Goal: Task Accomplishment & Management: Complete application form

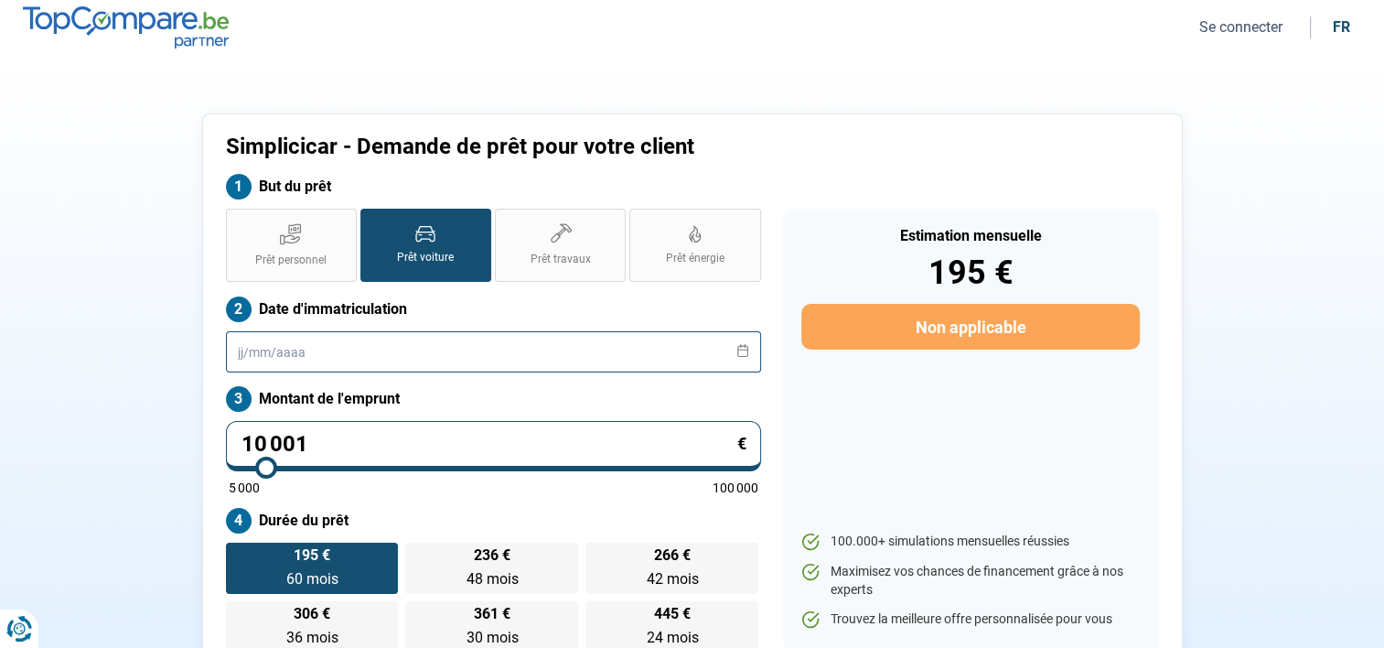
click at [353, 359] on input "text" at bounding box center [493, 351] width 535 height 41
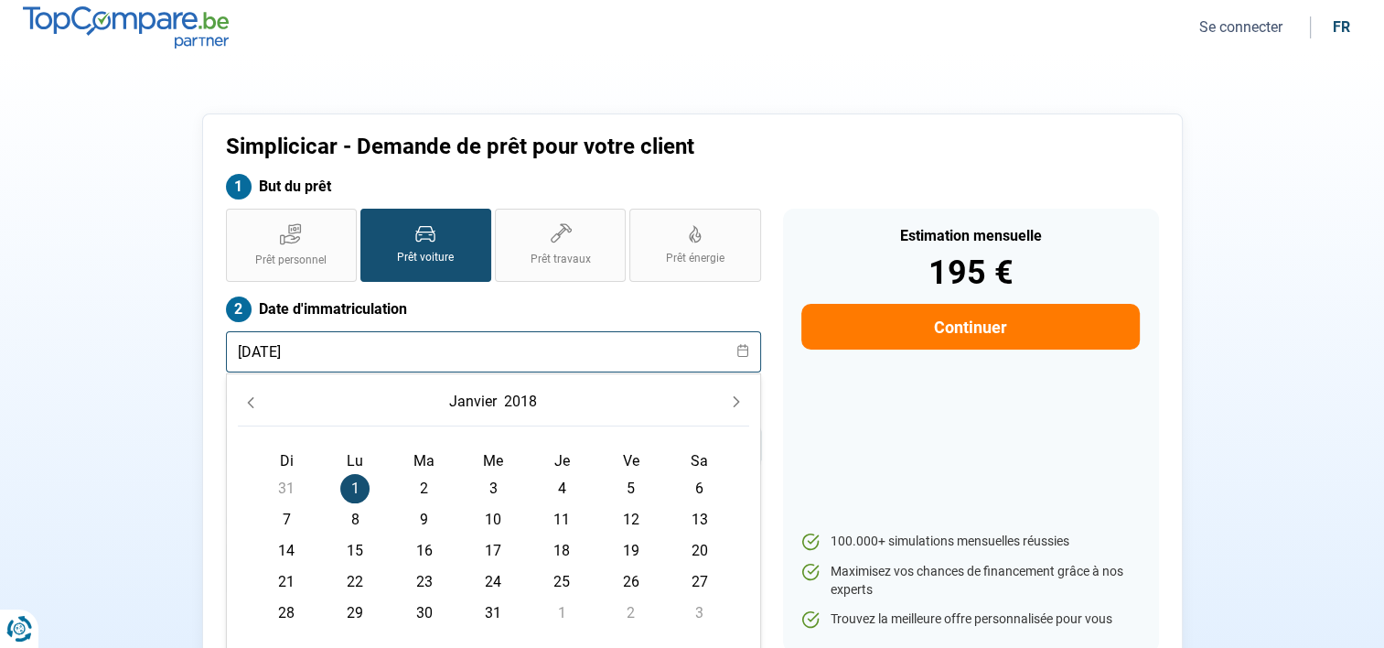
click at [451, 355] on input "[DATE]" at bounding box center [493, 351] width 535 height 41
type input "[DATE]"
click at [66, 340] on section "Simplicicar - Demande de prêt pour votre client But du prêt Prêt personnel Prêt…" at bounding box center [692, 392] width 1384 height 675
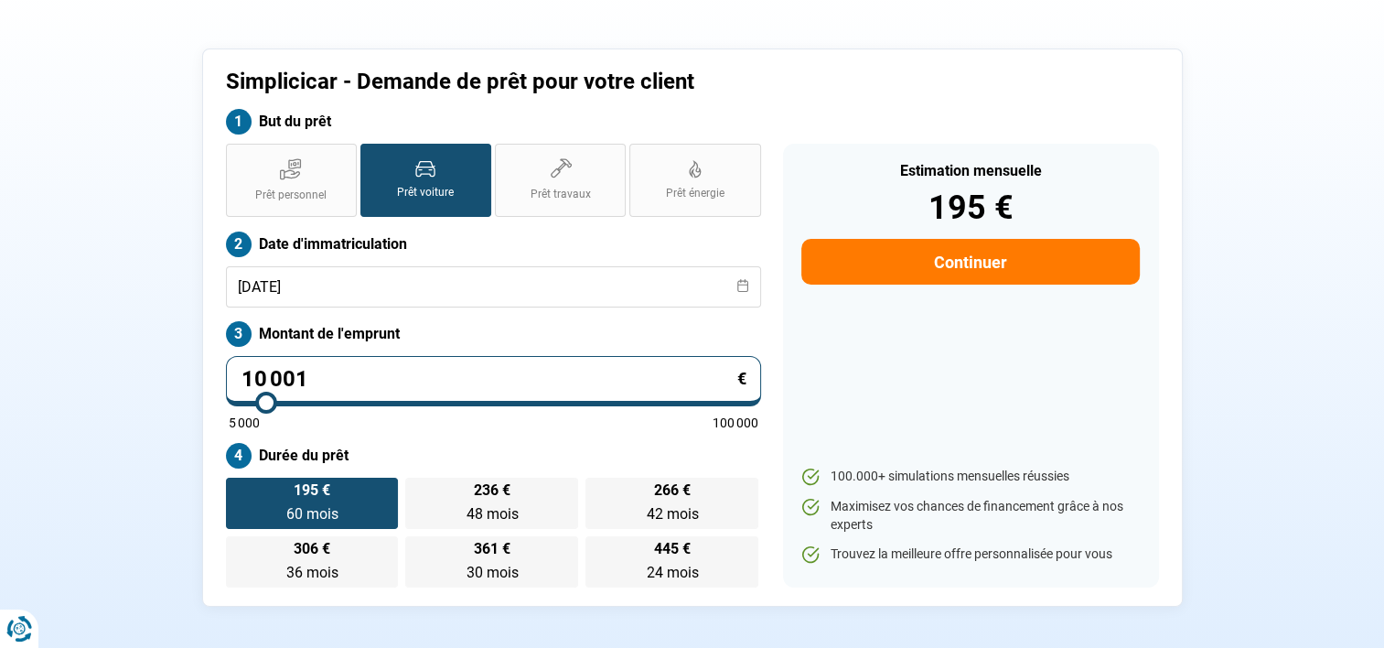
scroll to position [183, 0]
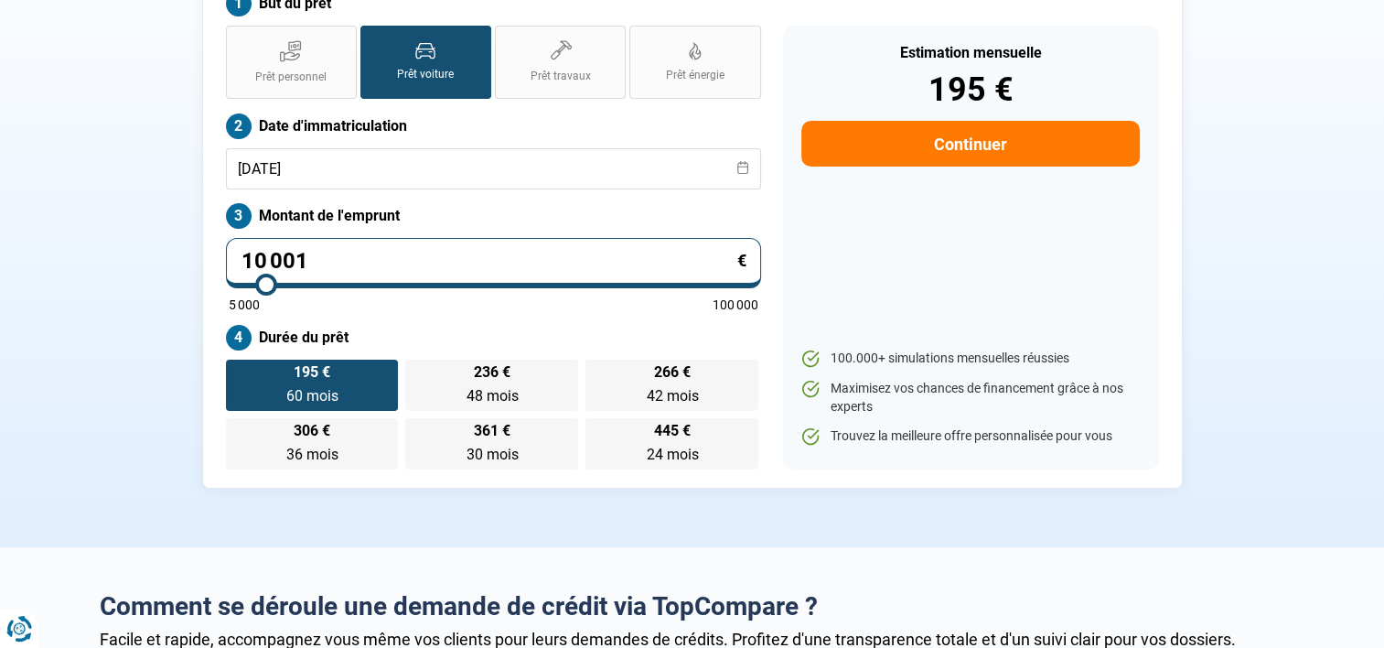
drag, startPoint x: 329, startPoint y: 263, endPoint x: 213, endPoint y: 258, distance: 116.3
click at [215, 258] on div "Prêt personnel Prêt voiture Prêt travaux Prêt énergie Prêt voiture Date d'immat…" at bounding box center [493, 248] width 557 height 444
type input "9"
type input "5000"
type input "90"
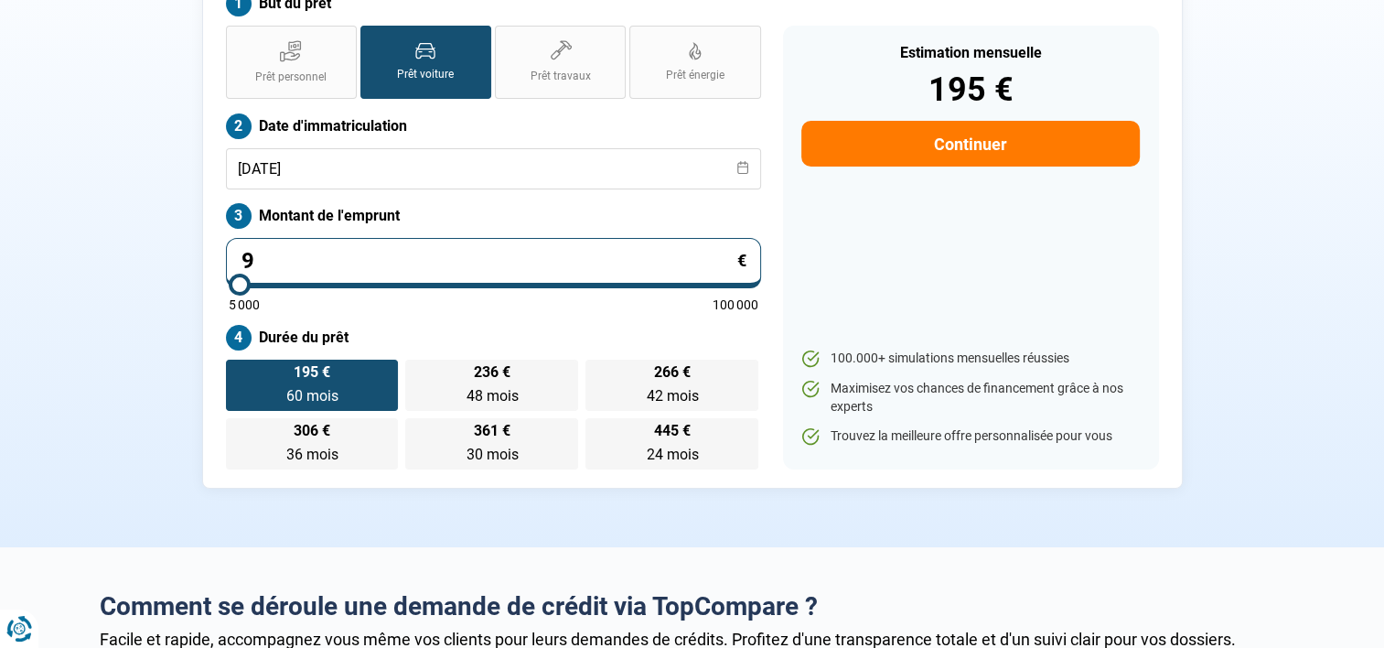
type input "5000"
type input "900"
type input "5000"
type input "9 000"
type input "9000"
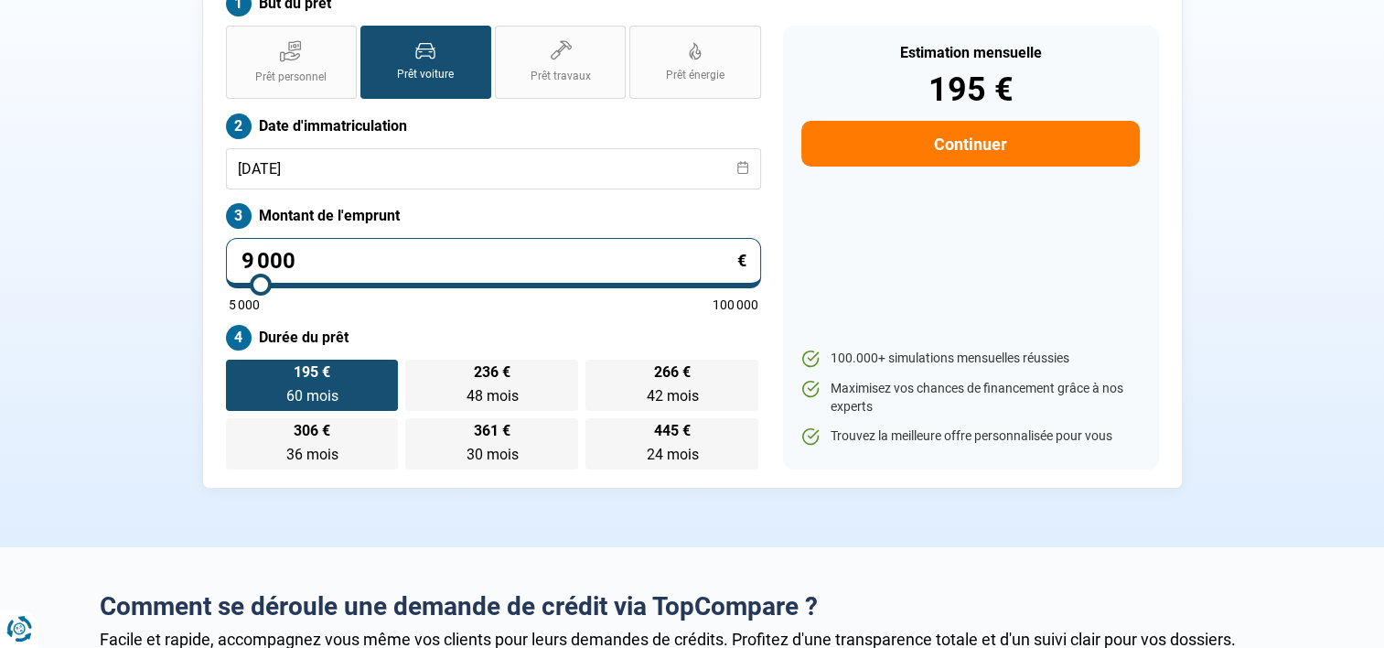
type input "9 000"
radio input "true"
click at [113, 188] on div "Simplicicar - Demande de prêt pour votre client But du prêt Prêt personnel Prêt…" at bounding box center [693, 209] width 1208 height 558
click at [946, 150] on button "Continuer" at bounding box center [971, 144] width 338 height 46
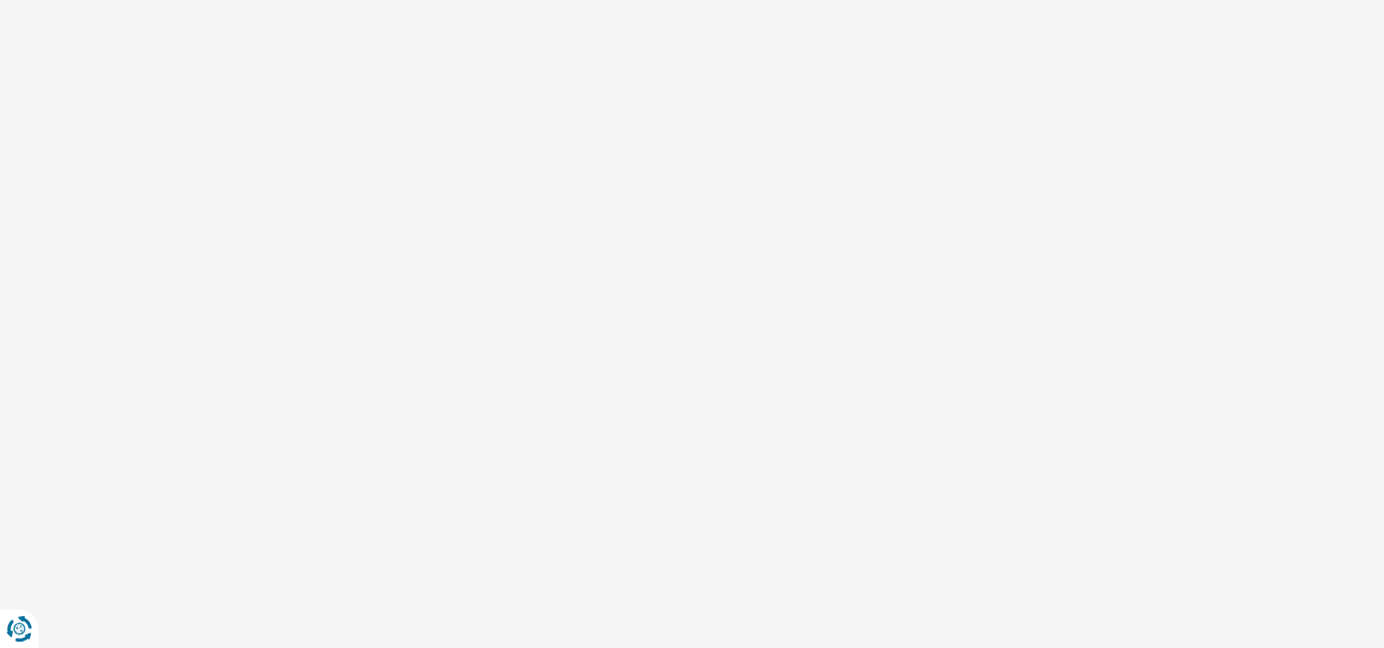
select select "32"
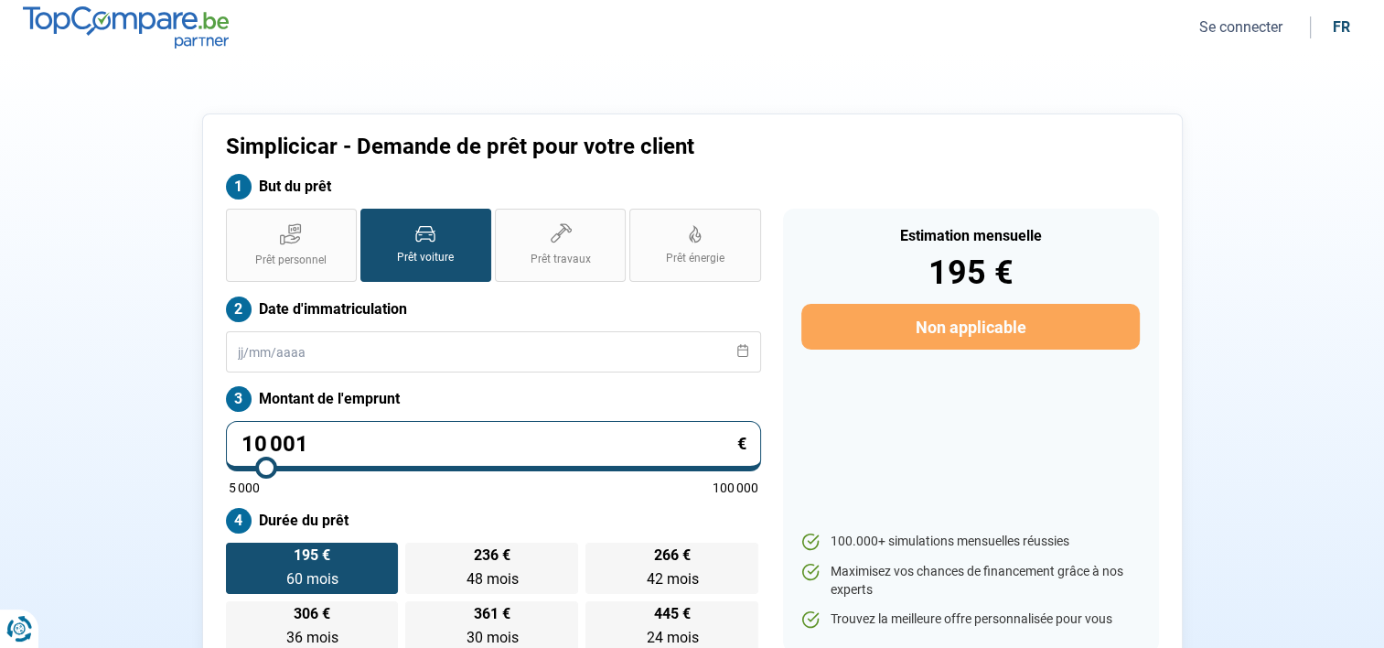
click at [1241, 48] on nav "Se connecter fr" at bounding box center [692, 27] width 1384 height 55
click at [1230, 26] on button "Se connecter" at bounding box center [1241, 26] width 94 height 19
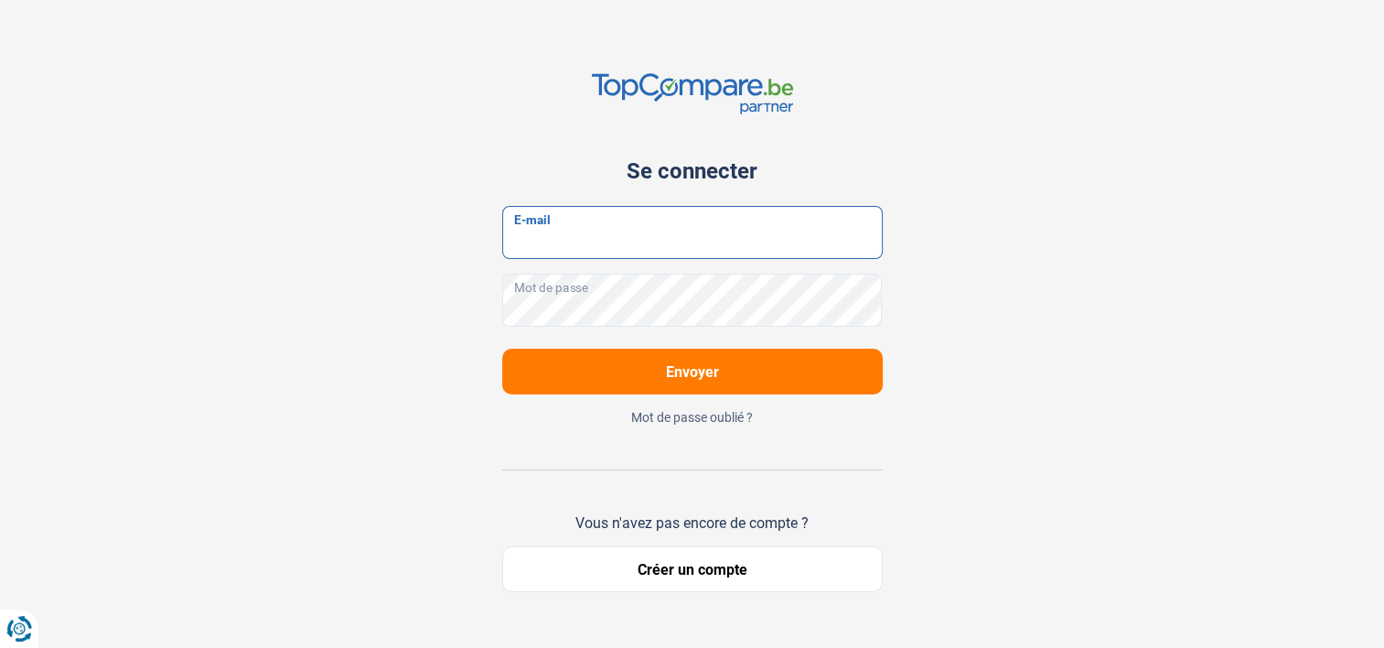
type input "mbe.simplicicar@gmail.com"
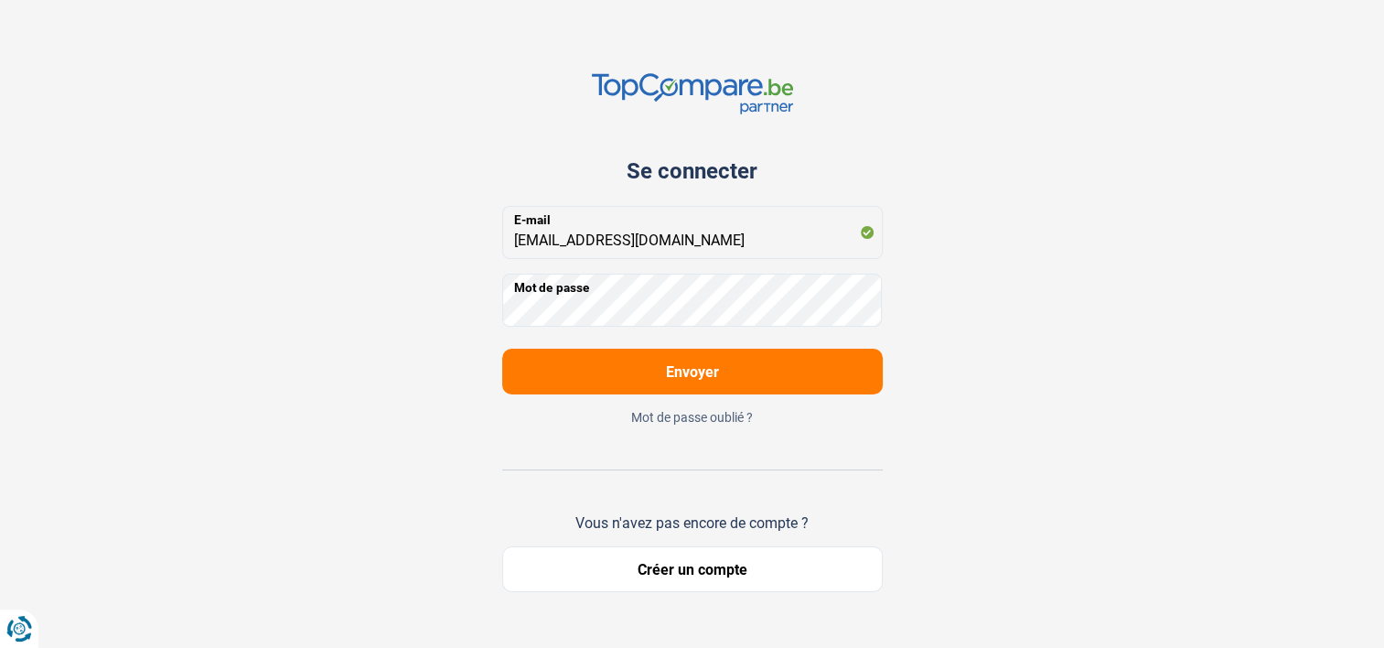
click at [775, 394] on button "Envoyer" at bounding box center [692, 372] width 381 height 46
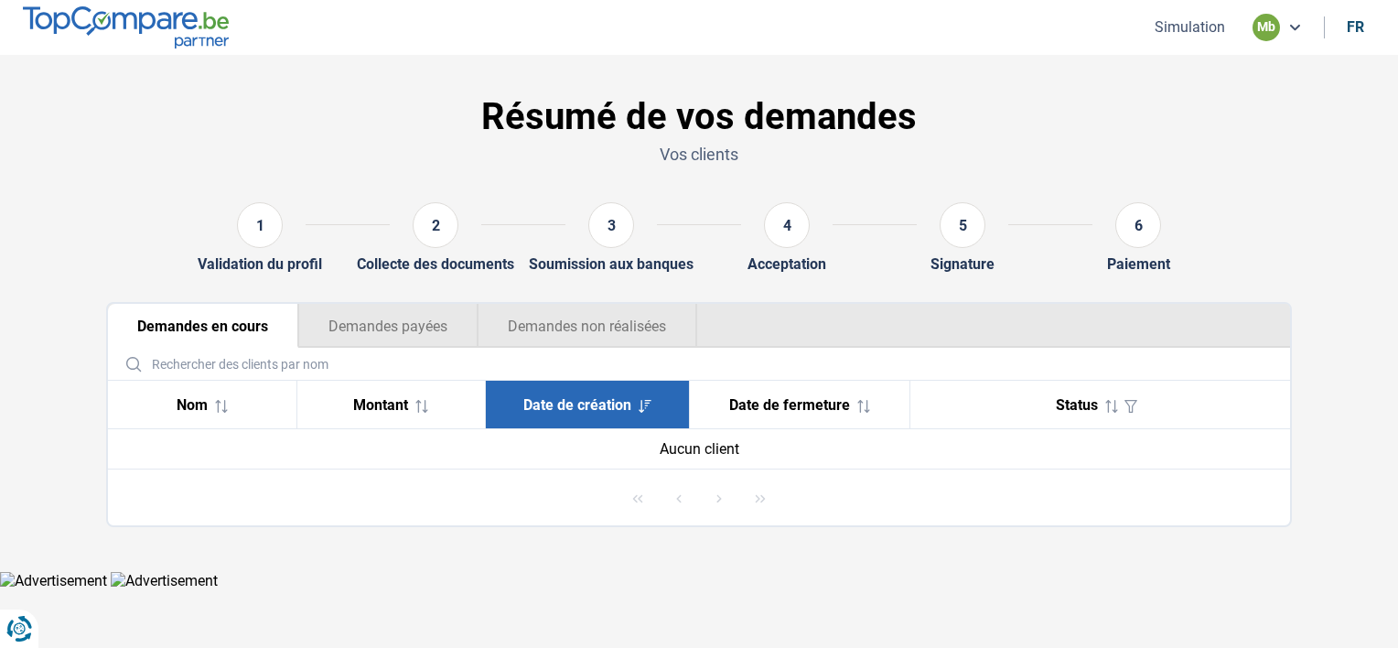
click at [1195, 26] on button "Simulation" at bounding box center [1189, 26] width 81 height 19
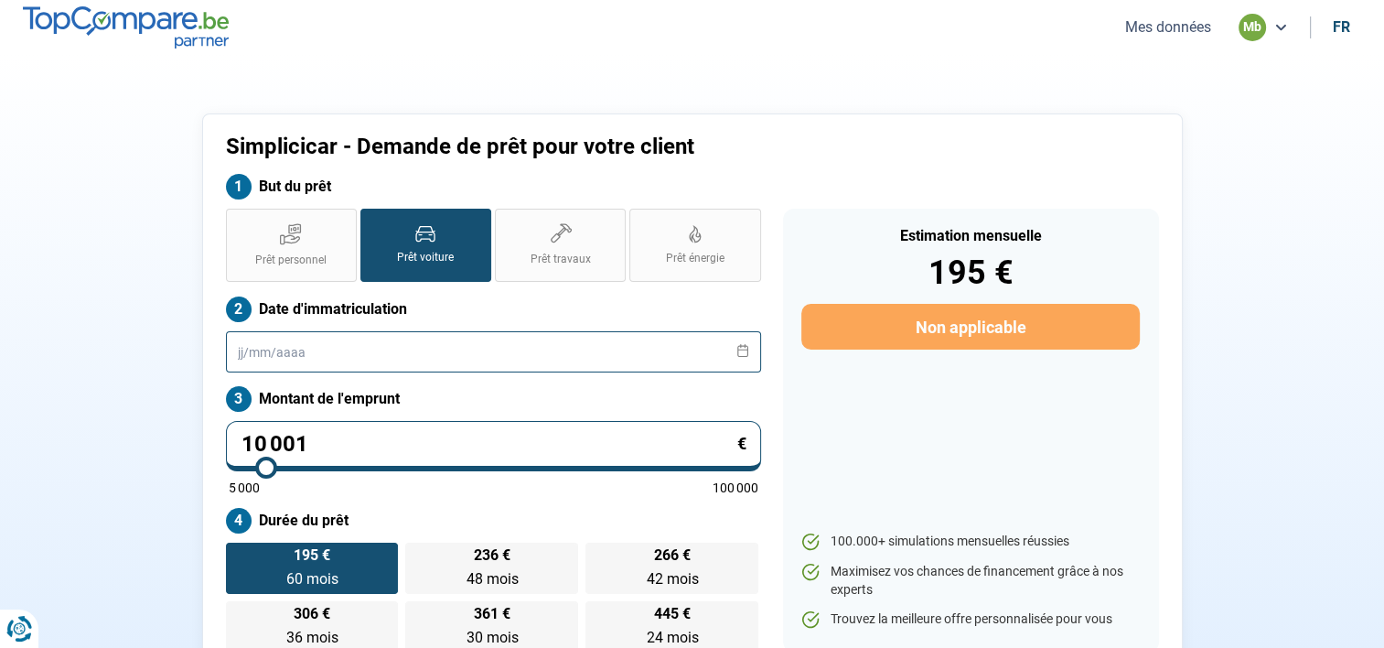
click at [439, 350] on input "text" at bounding box center [493, 351] width 535 height 41
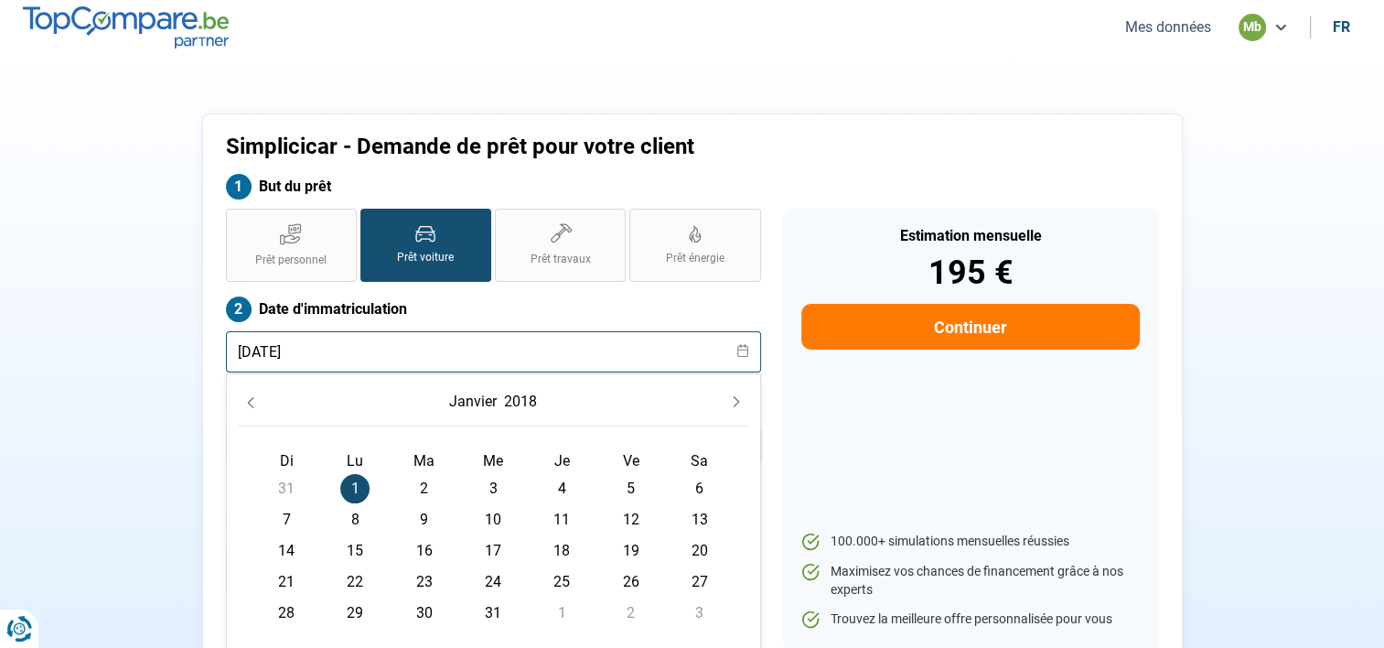
type input "[DATE]"
click at [359, 490] on span "1" at bounding box center [354, 488] width 29 height 29
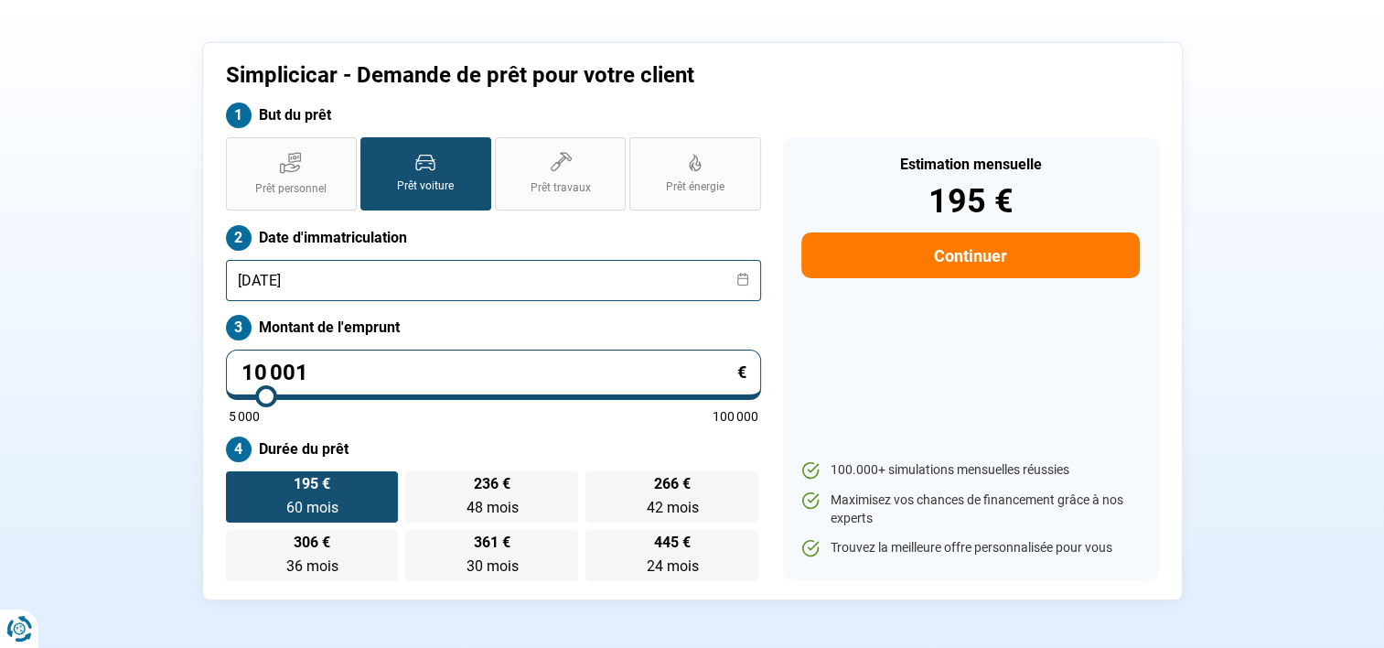
scroll to position [183, 0]
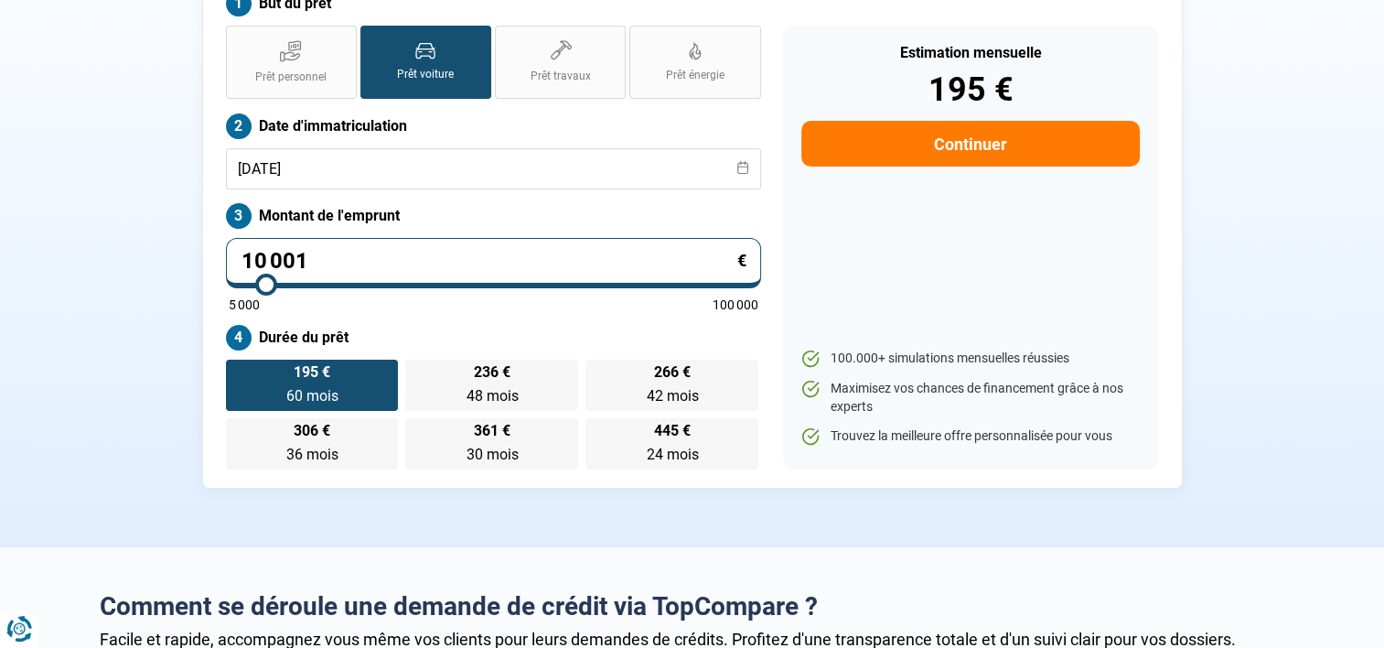
drag, startPoint x: 329, startPoint y: 264, endPoint x: 216, endPoint y: 249, distance: 114.4
click at [216, 249] on div "Prêt personnel Prêt voiture Prêt travaux Prêt énergie Prêt voiture Date d'immat…" at bounding box center [493, 248] width 557 height 444
type input "9"
type input "5000"
type input "99"
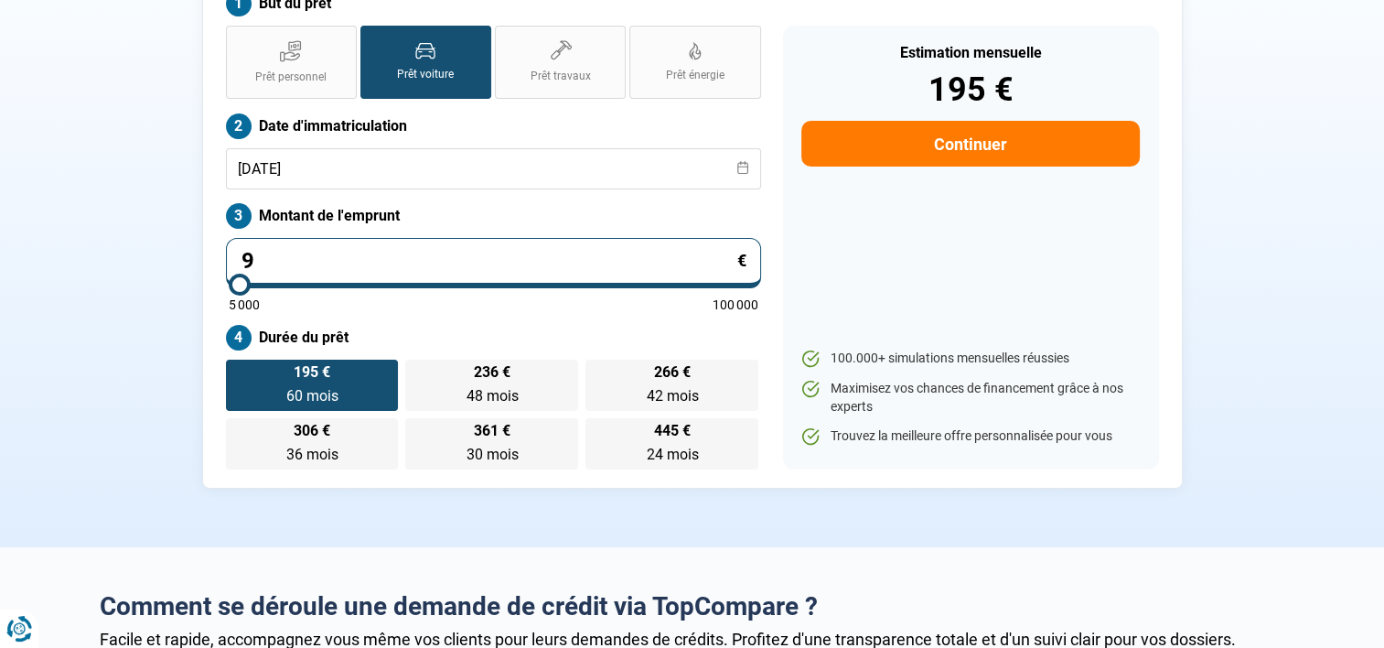
type input "5000"
type input "9"
type input "5000"
type input "90"
type input "5000"
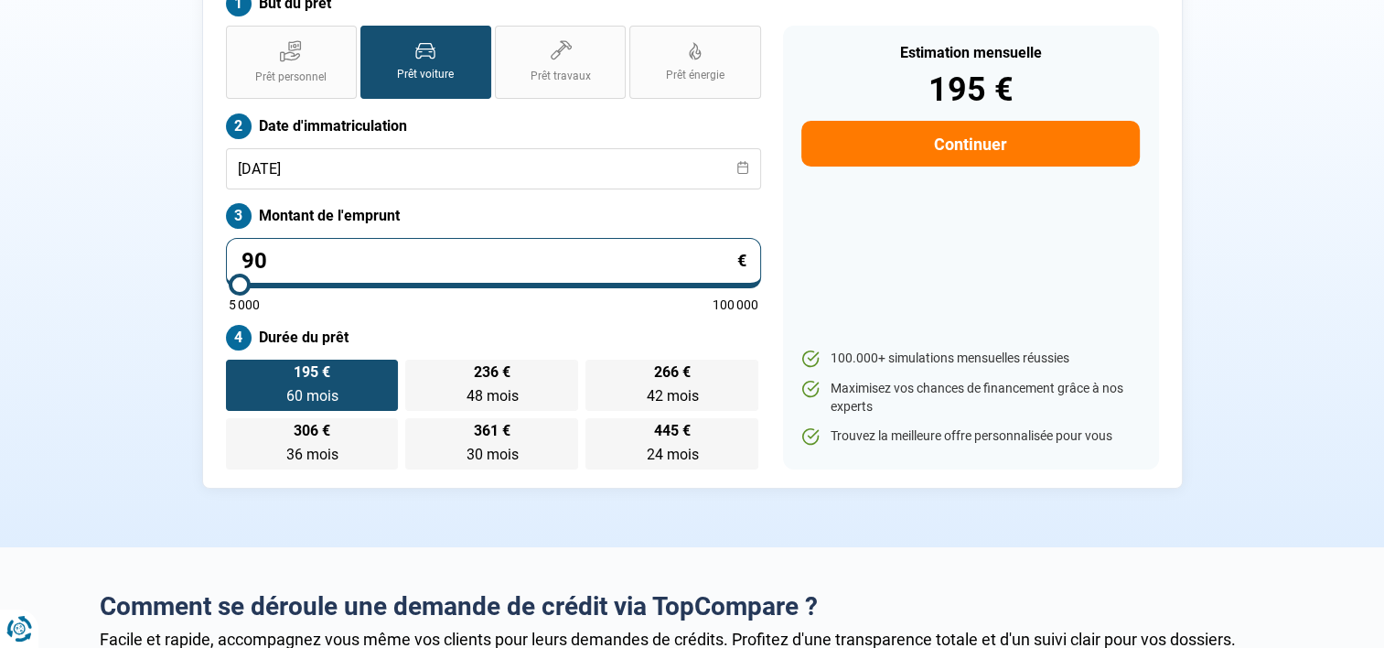
type input "900"
type input "5000"
type input "9 000"
type input "9000"
type input "9 000"
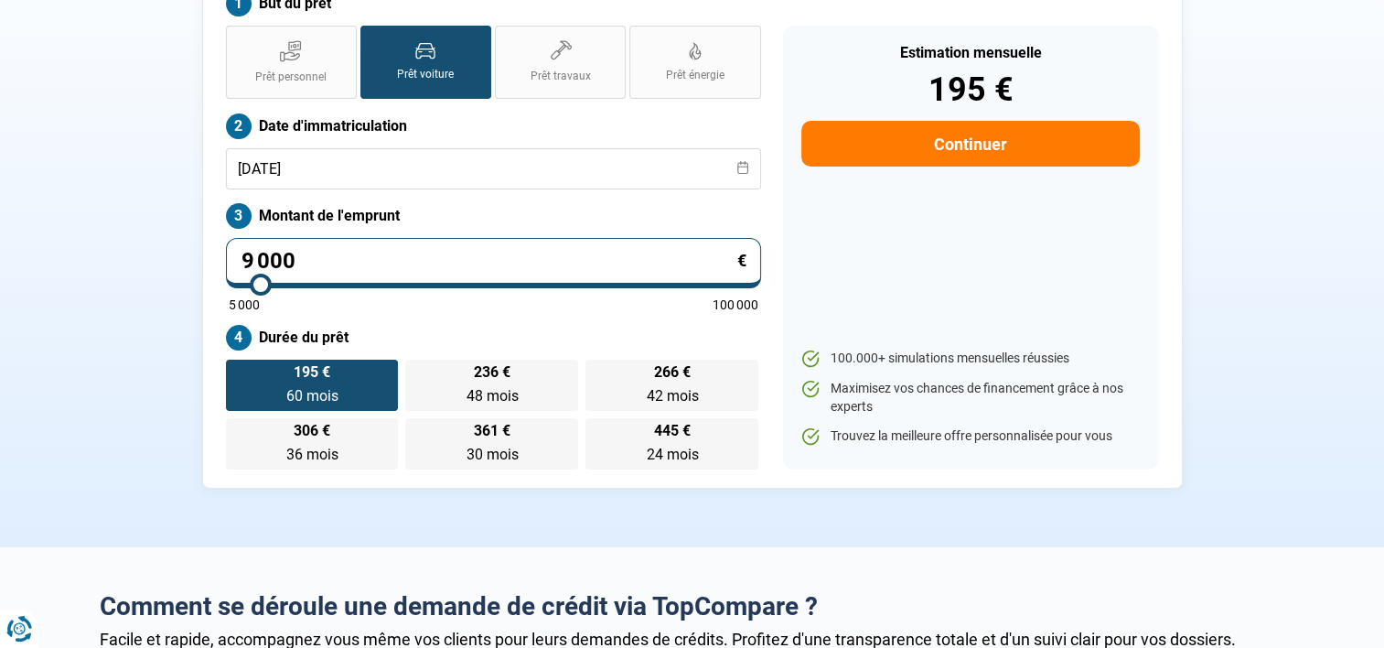
radio input "true"
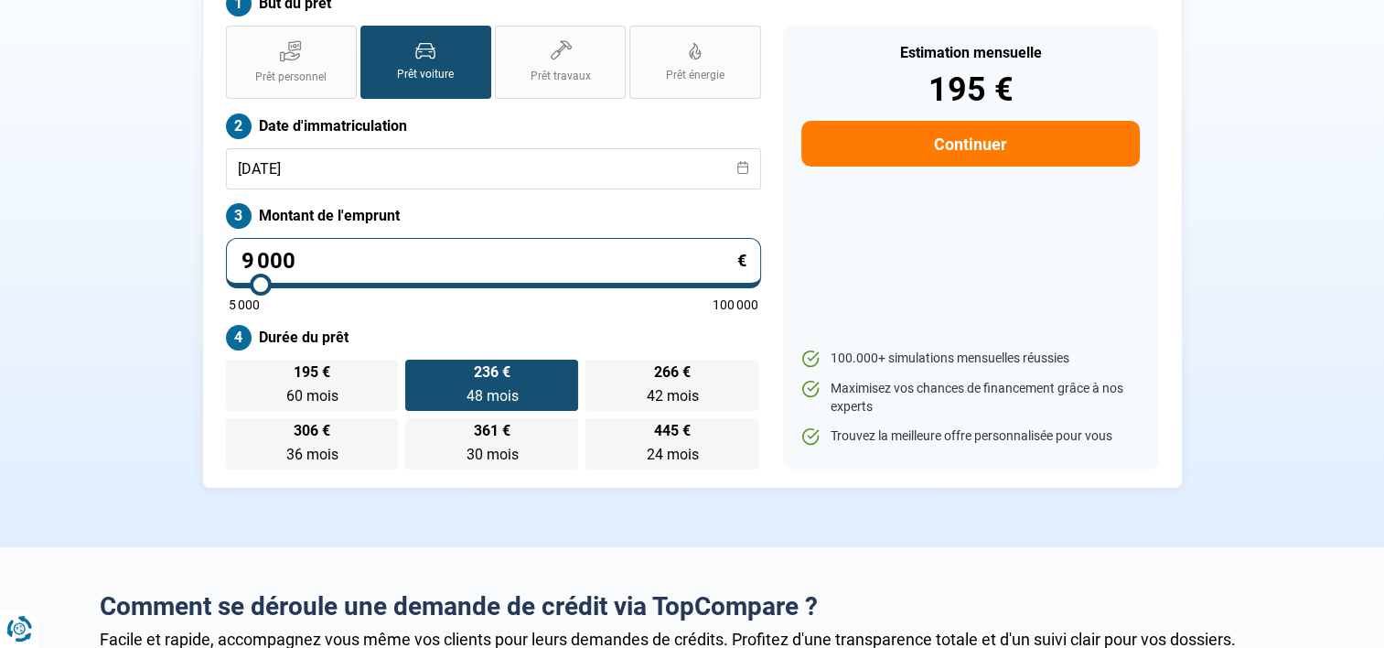
click at [172, 287] on div "Simplicicar - Demande de prêt pour votre client But du prêt Prêt personnel Prêt…" at bounding box center [693, 209] width 1208 height 558
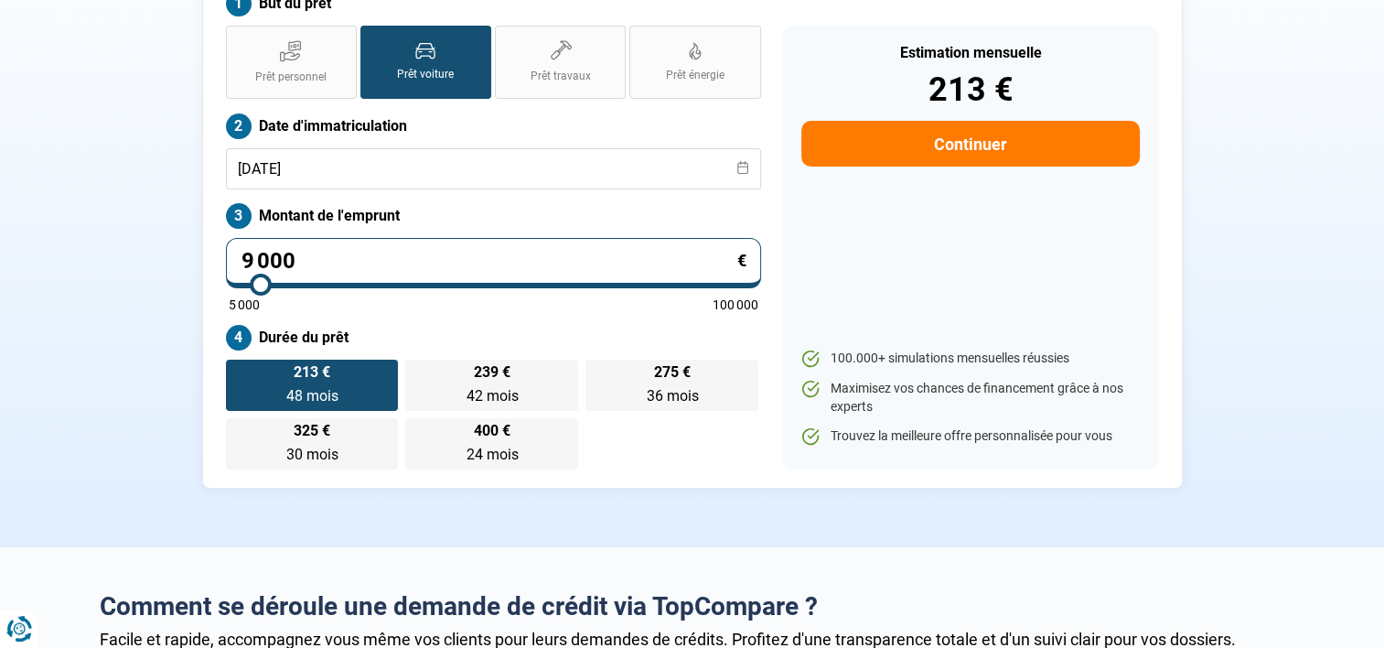
click at [974, 139] on button "Continuer" at bounding box center [971, 144] width 338 height 46
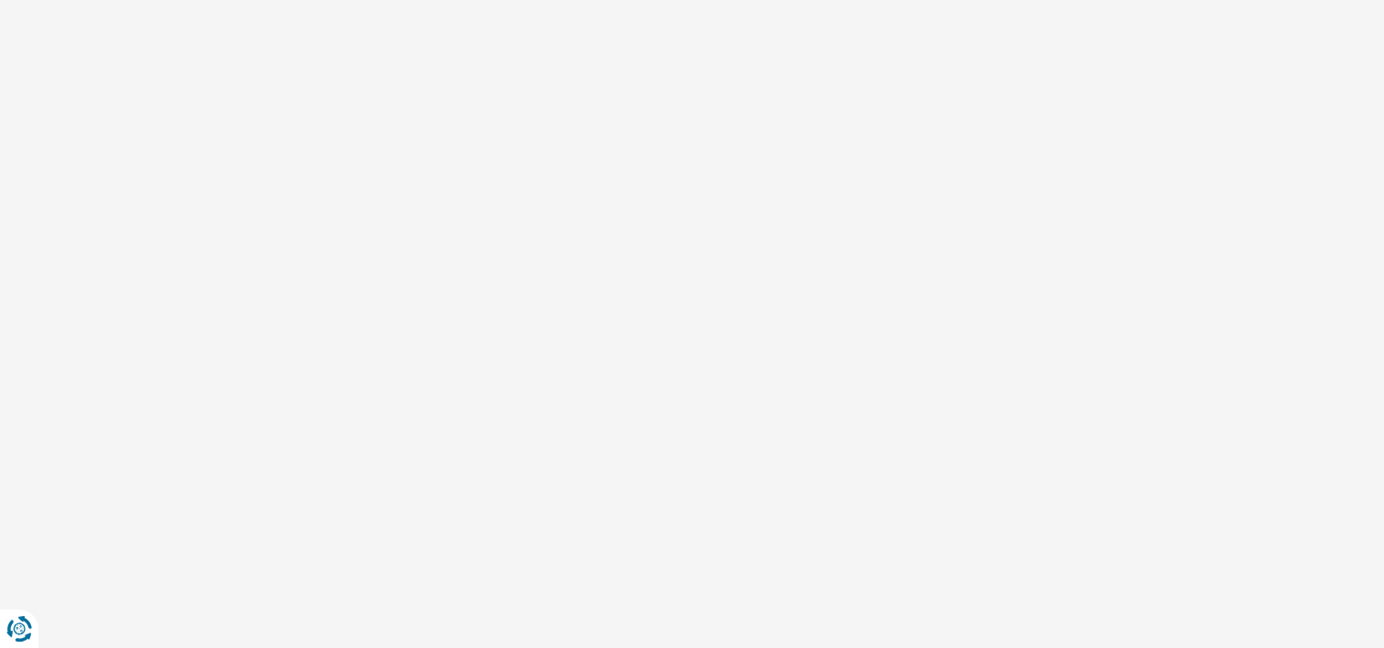
scroll to position [51, 0]
select select "32"
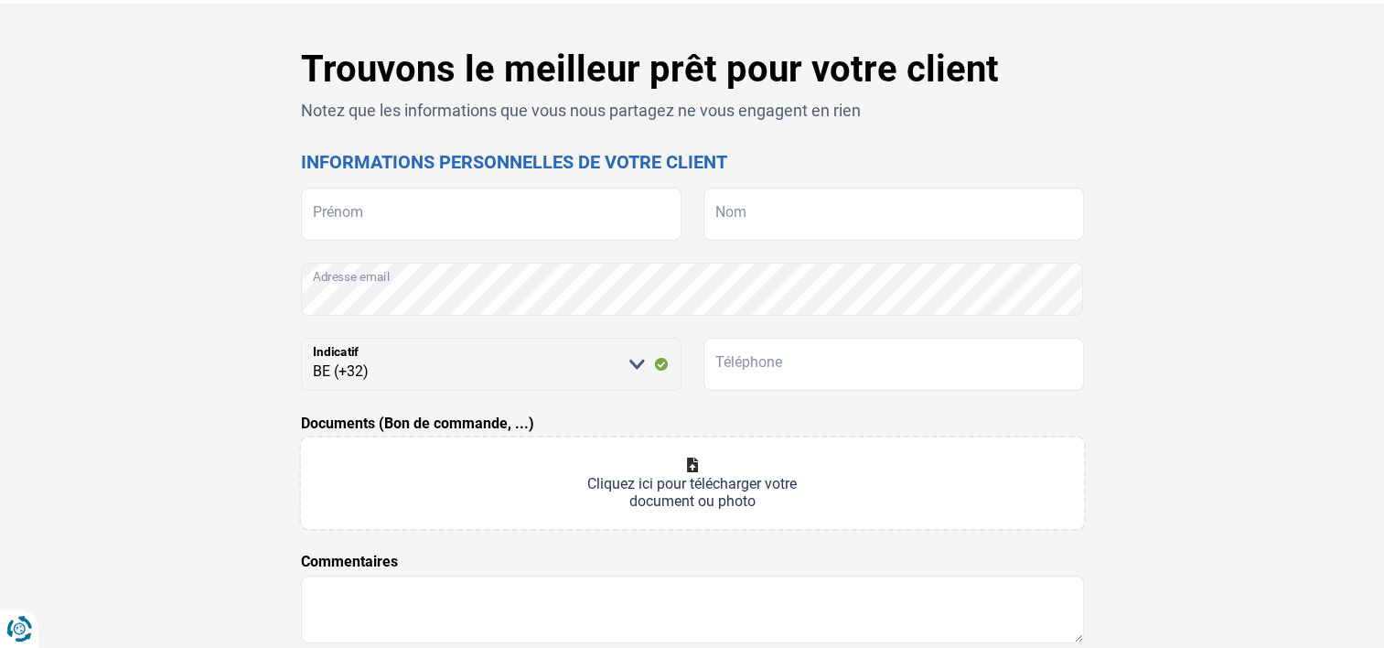
scroll to position [0, 0]
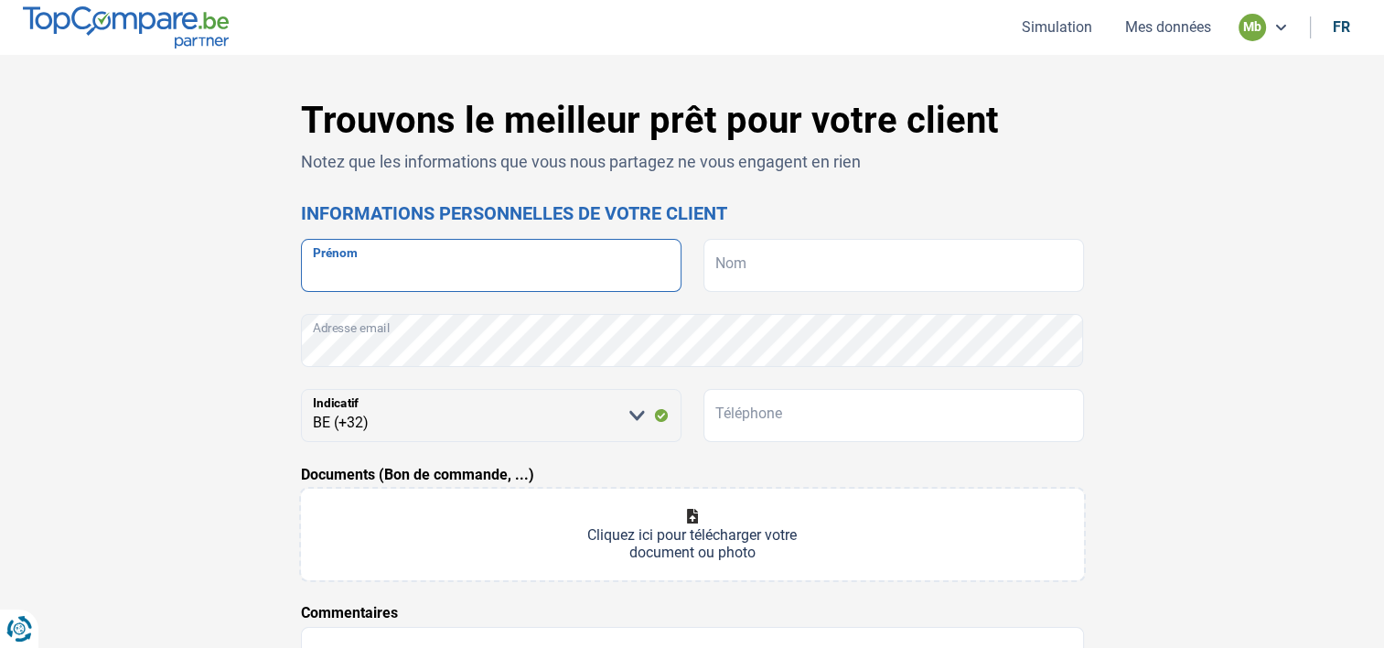
click at [457, 268] on input "Prénom" at bounding box center [491, 265] width 381 height 53
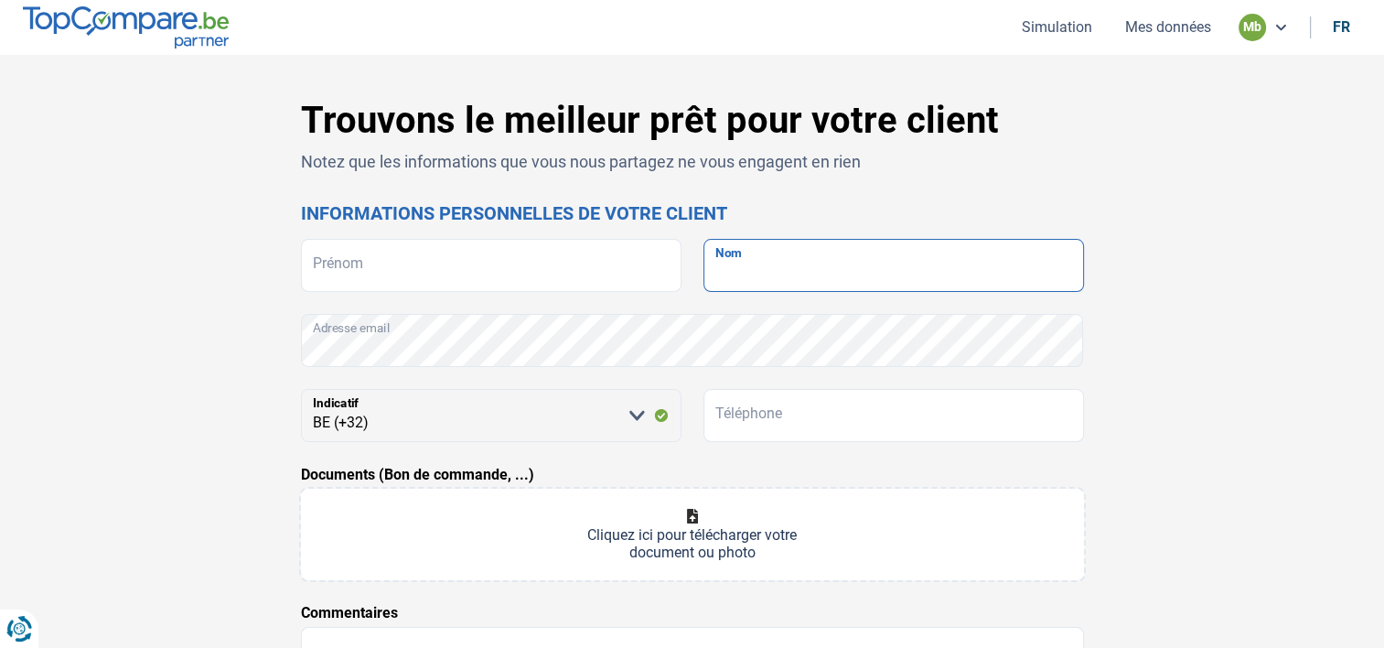
click at [772, 277] on input "Nom" at bounding box center [894, 265] width 381 height 53
type input "FANTESINI"
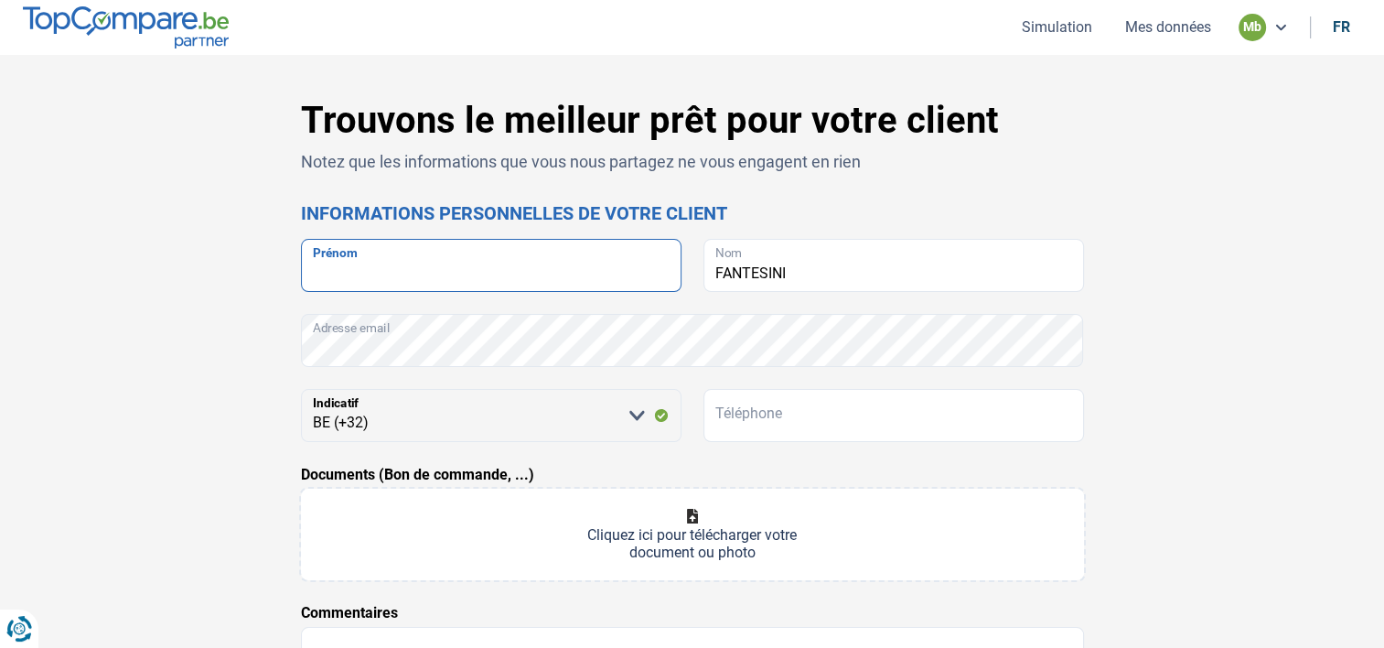
click at [567, 270] on input "Prénom" at bounding box center [491, 265] width 381 height 53
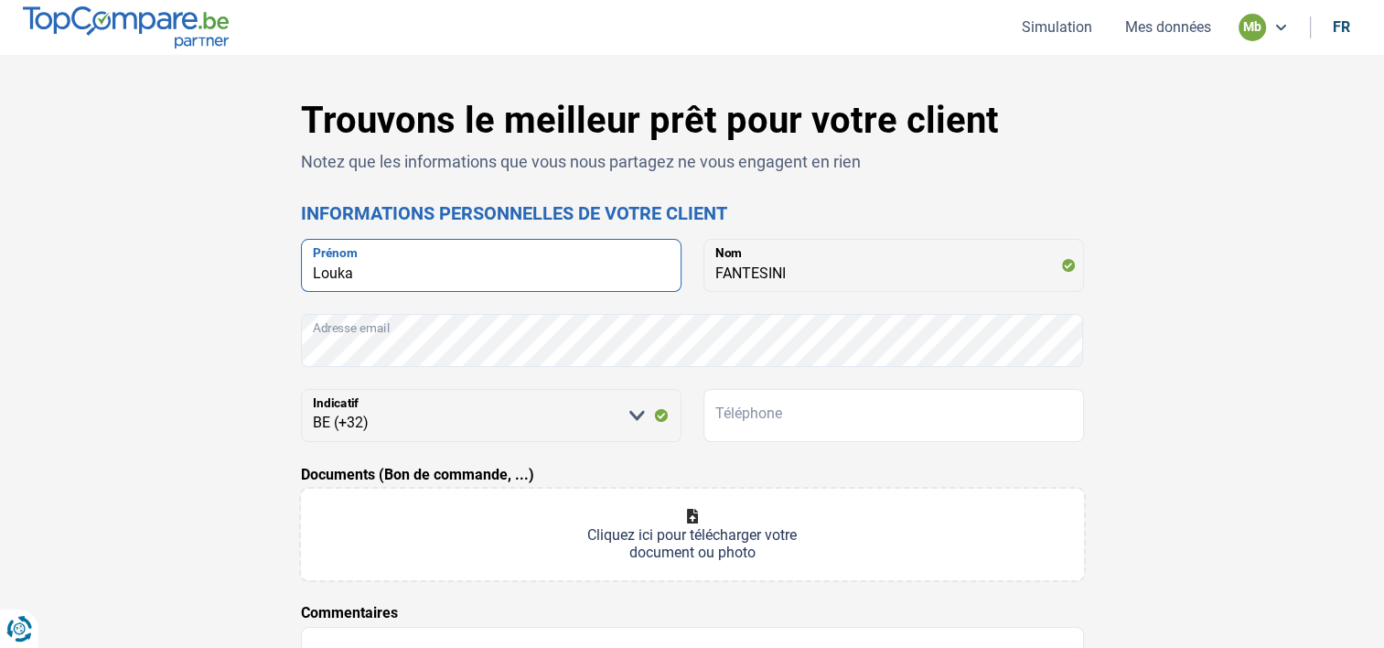
type input "Louka"
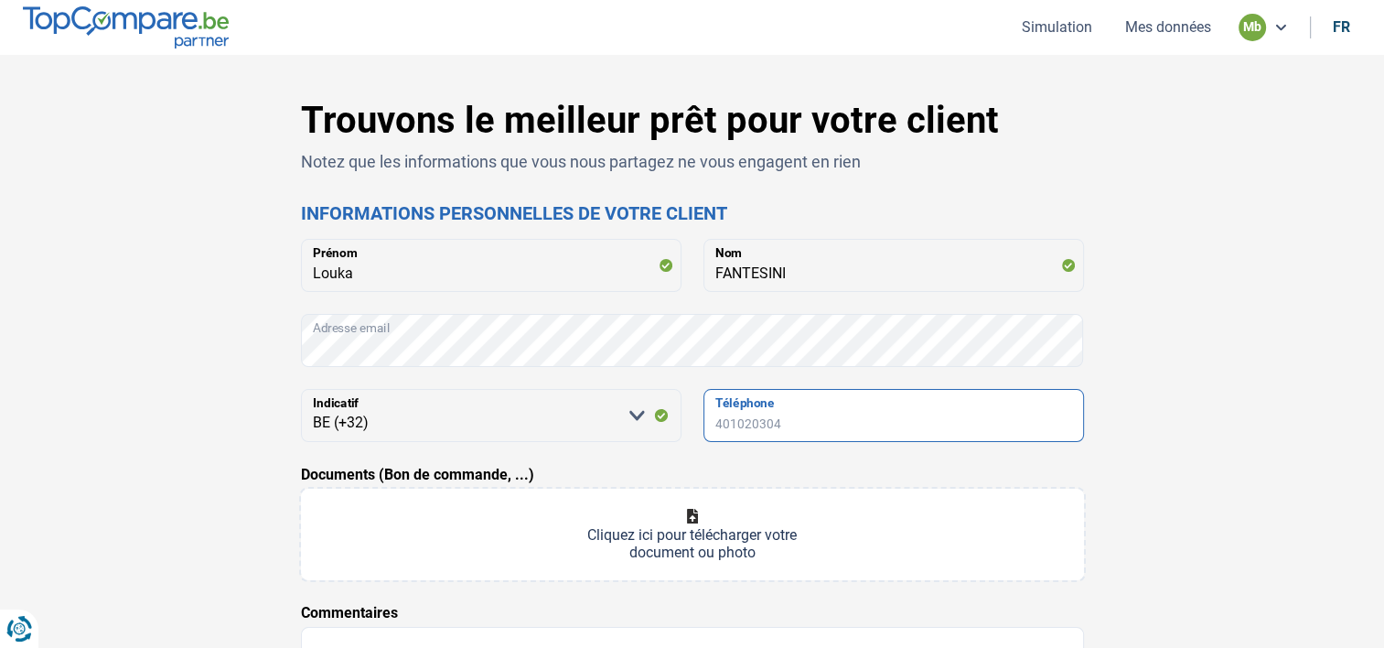
click at [744, 419] on input "Téléphone" at bounding box center [894, 415] width 381 height 53
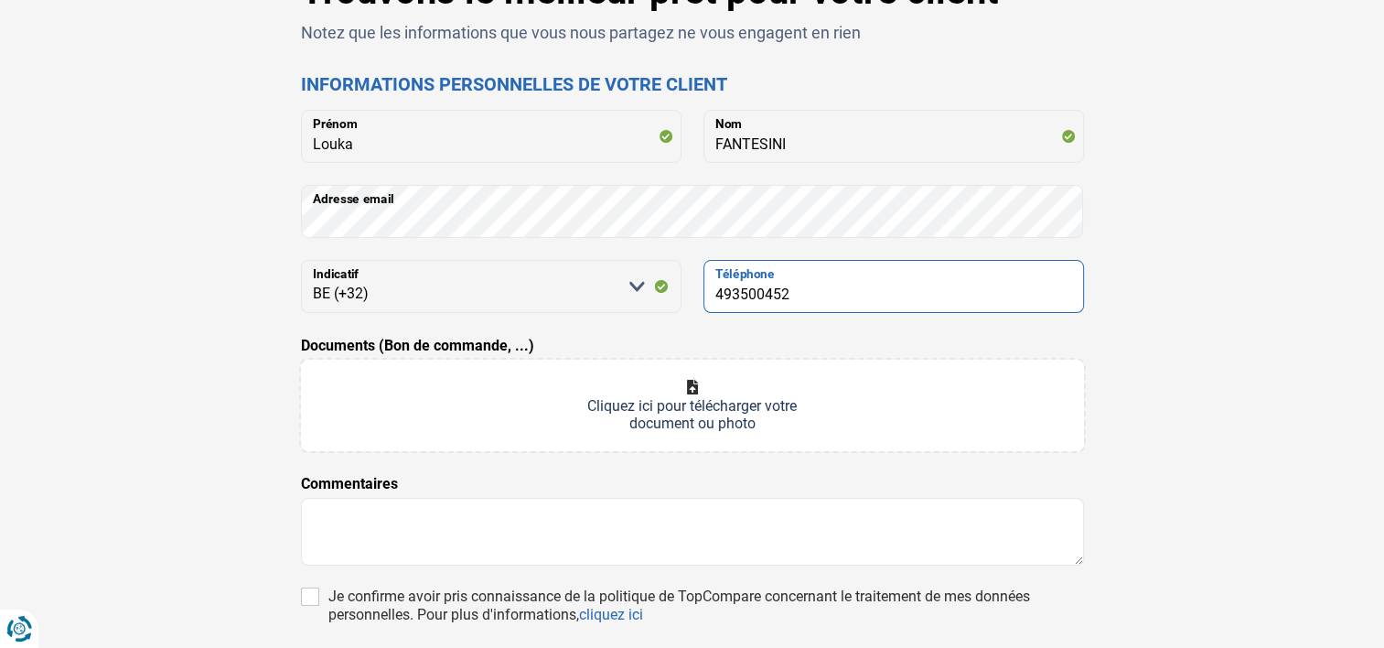
scroll to position [183, 0]
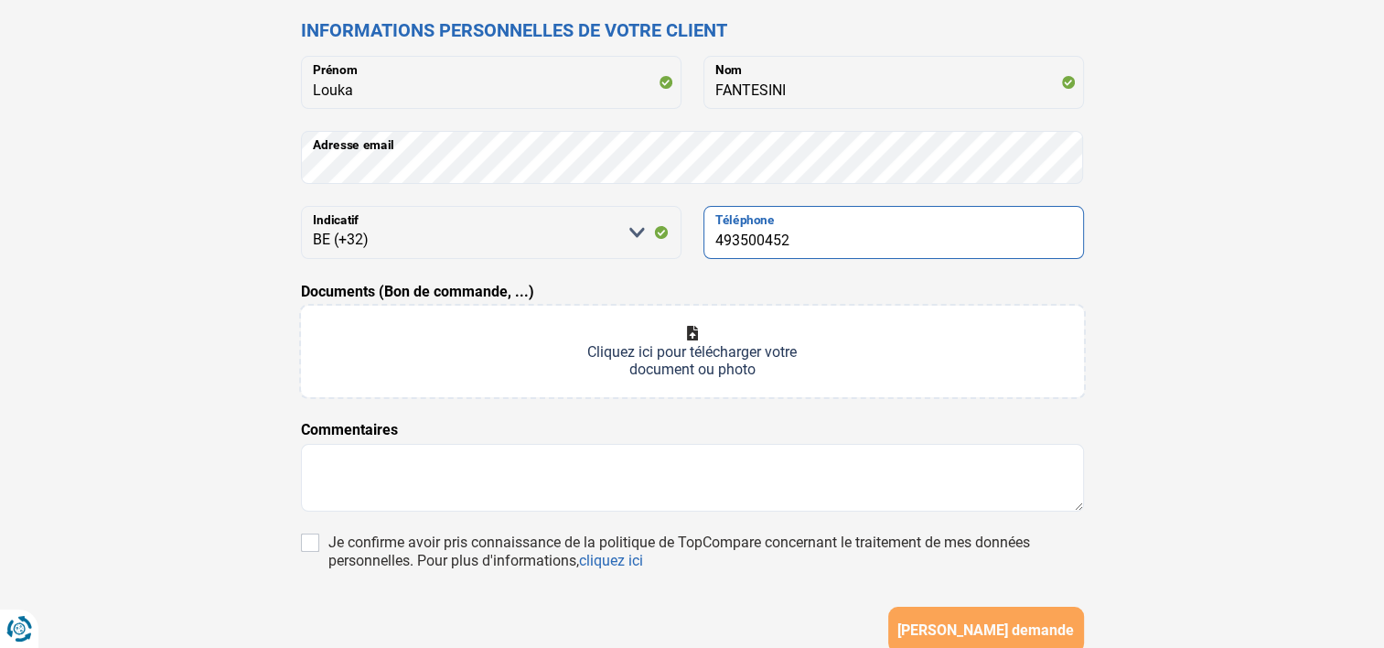
type input "493500452"
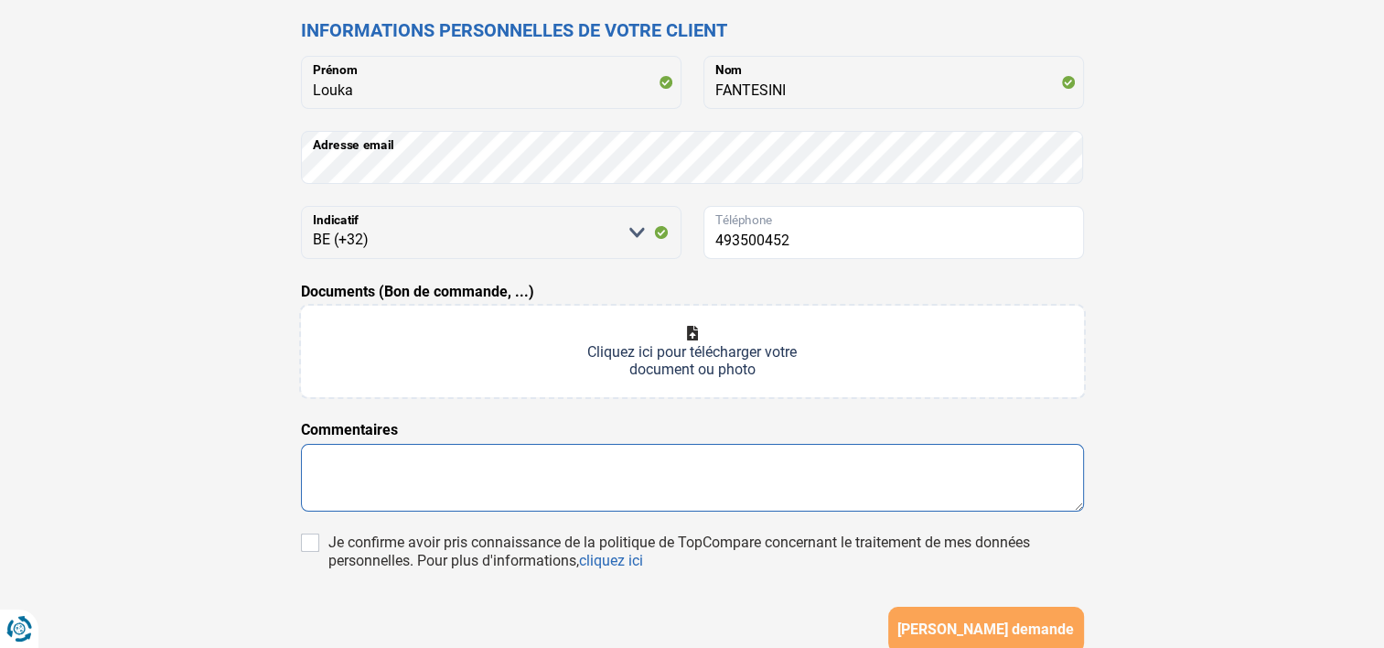
click at [724, 465] on textarea at bounding box center [692, 478] width 783 height 68
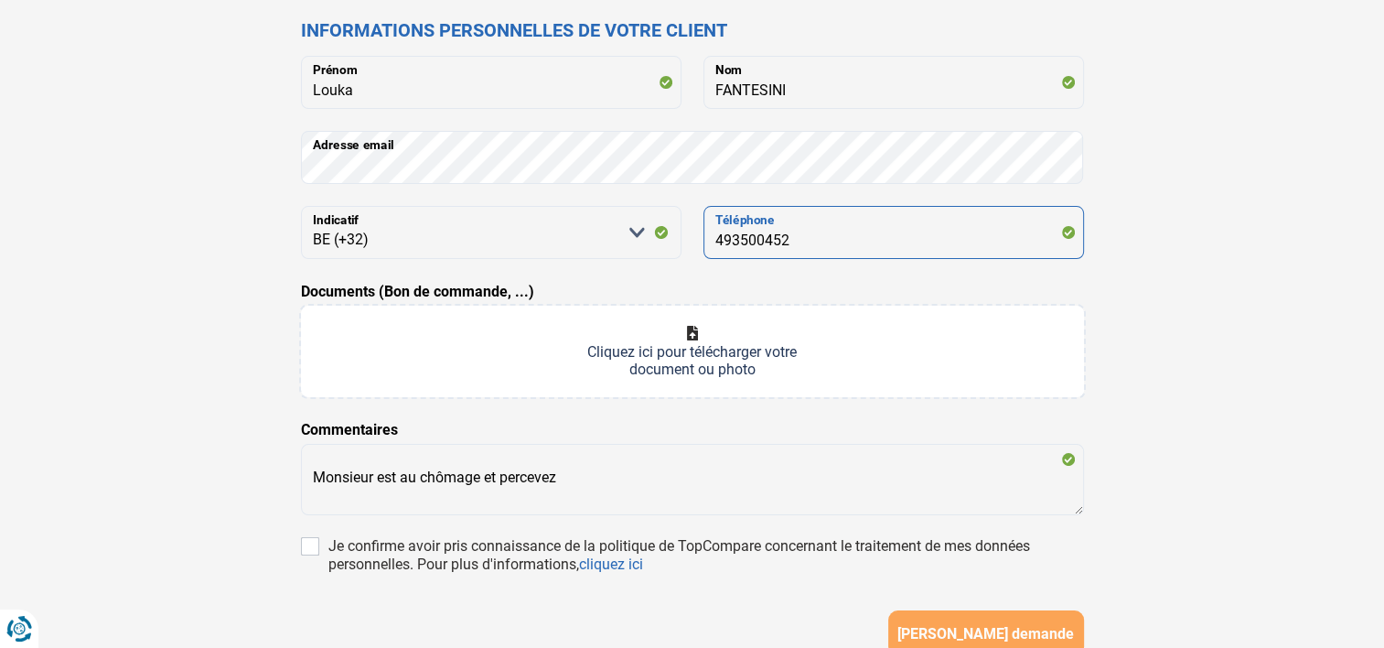
click at [778, 231] on input "493500452" at bounding box center [894, 232] width 381 height 53
drag, startPoint x: 804, startPoint y: 239, endPoint x: 712, endPoint y: 248, distance: 92.9
click at [712, 248] on input "493500452" at bounding box center [894, 232] width 381 height 53
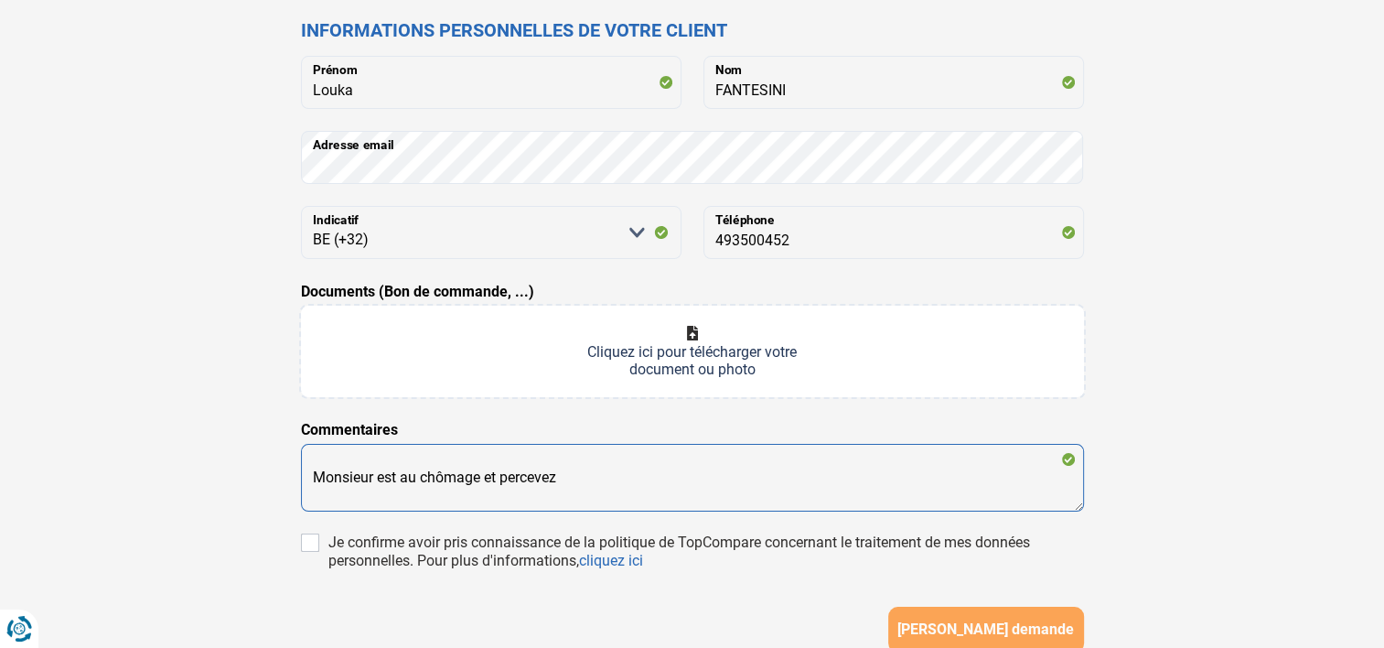
click at [546, 493] on textarea "Monsieur est au chômage et percevez" at bounding box center [692, 478] width 783 height 68
click at [587, 479] on textarea "Monsieur est au chômage et percevez" at bounding box center [692, 478] width 783 height 68
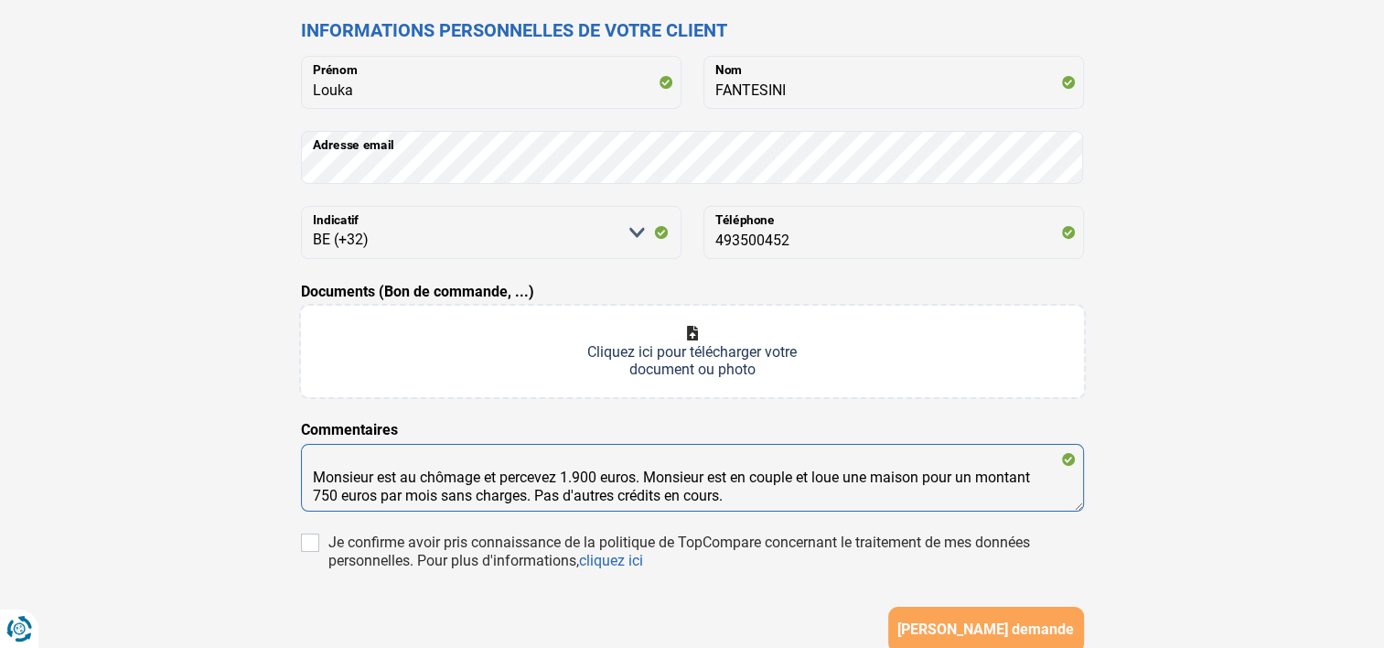
click at [770, 493] on textarea "Monsieur est au chômage et percevez 1.900 euros. Monsieur est en couple et loue…" at bounding box center [692, 478] width 783 height 68
click at [752, 478] on textarea "Monsieur est au chômage et percevez 1.900 euros. Monsieur est en couple et loue…" at bounding box center [692, 478] width 783 height 68
click at [823, 477] on textarea "Monsieur est au chômage et percevez 1.900 euros. Monsieur est en couple et loue…" at bounding box center [692, 478] width 783 height 68
click at [904, 477] on textarea "Monsieur est au chômage et percevez 1.900 euros. Monsieur est en couple et loue…" at bounding box center [692, 478] width 783 height 68
click at [615, 498] on textarea "Monsieur est au chômage et percevez 1.900 euros. Monsieur est en couple et loue…" at bounding box center [692, 478] width 783 height 68
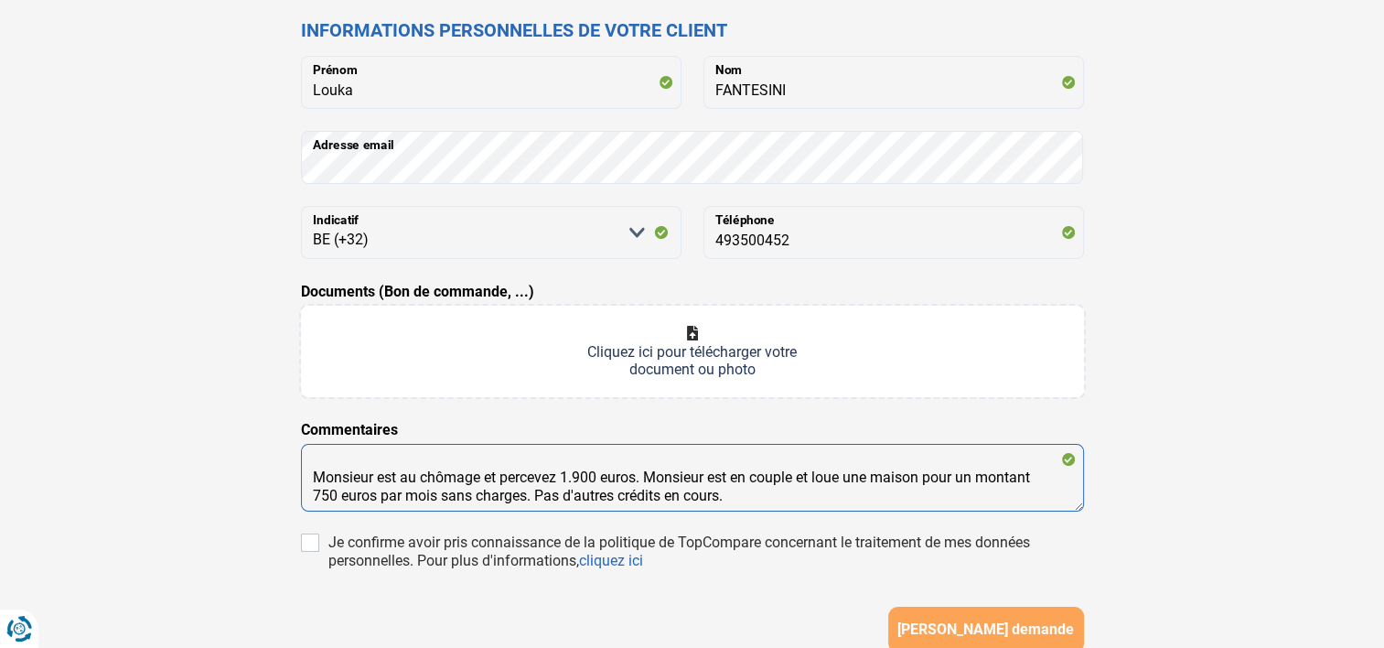
click at [538, 502] on textarea "Monsieur est au chômage et percevez 1.900 euros. Monsieur est en couple et loue…" at bounding box center [692, 478] width 783 height 68
click at [681, 505] on textarea "Monsieur est au chômage et percevez 1.900 euros. Monsieur est en couple et loue…" at bounding box center [692, 478] width 783 height 68
click at [751, 505] on textarea "Monsieur est au chômage et percevez 1.900 euros. Monsieur est en couple et loue…" at bounding box center [692, 478] width 783 height 68
click at [637, 477] on textarea "Monsieur est au chômage et percevez 1.900 euros. Monsieur est en couple et loue…" at bounding box center [692, 478] width 783 height 68
click at [685, 478] on textarea "Monsieur est au chômage et percevez 1.900 euros/mois. Monsieur est en couple et…" at bounding box center [692, 478] width 783 height 68
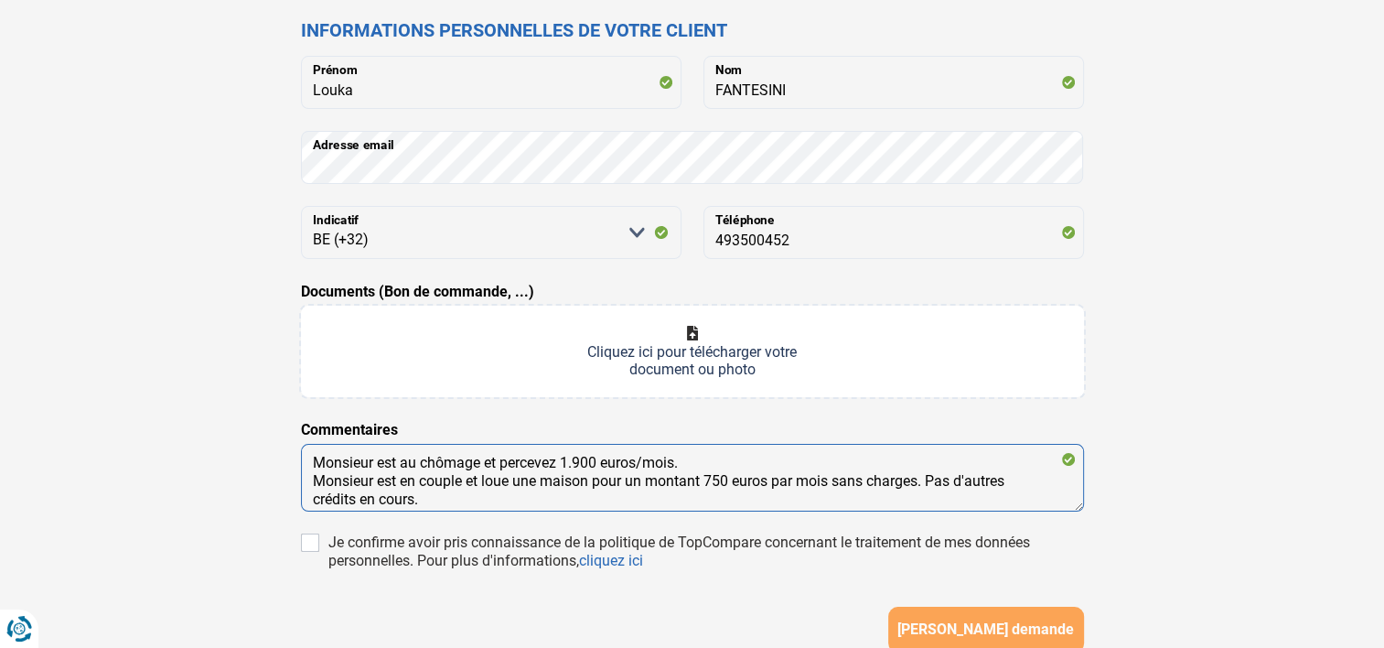
scroll to position [18, 0]
click at [930, 477] on textarea "Monsieur est au chômage et percevez 1.900 euros/mois. Monsieur est en couple et…" at bounding box center [692, 478] width 783 height 68
click at [806, 498] on textarea "Monsieur est au chômage et percevez 1.900 euros/mois. Monsieur est en couple et…" at bounding box center [692, 478] width 783 height 68
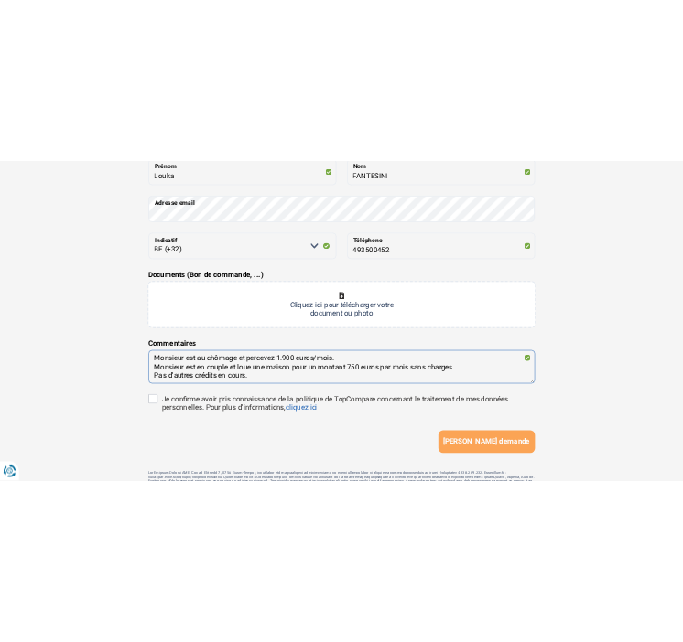
scroll to position [274, 0]
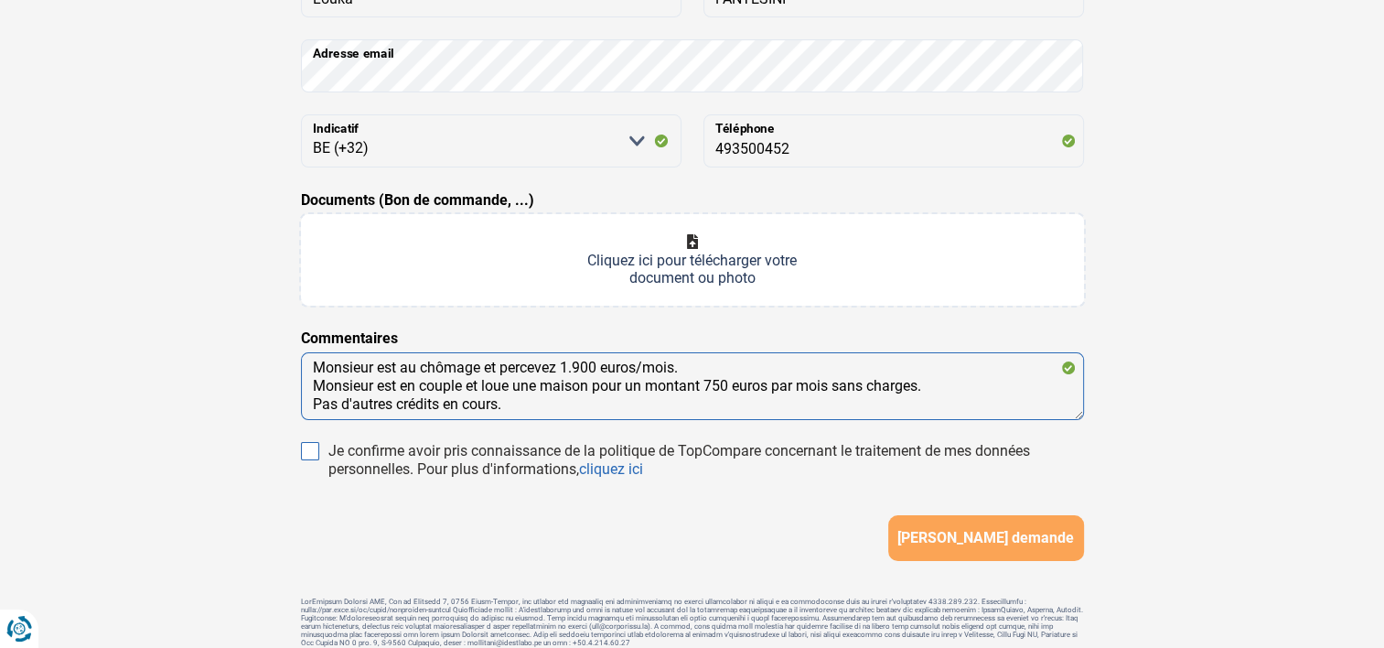
type textarea "Monsieur est au chômage et percevez 1.900 euros/mois. Monsieur est en couple et…"
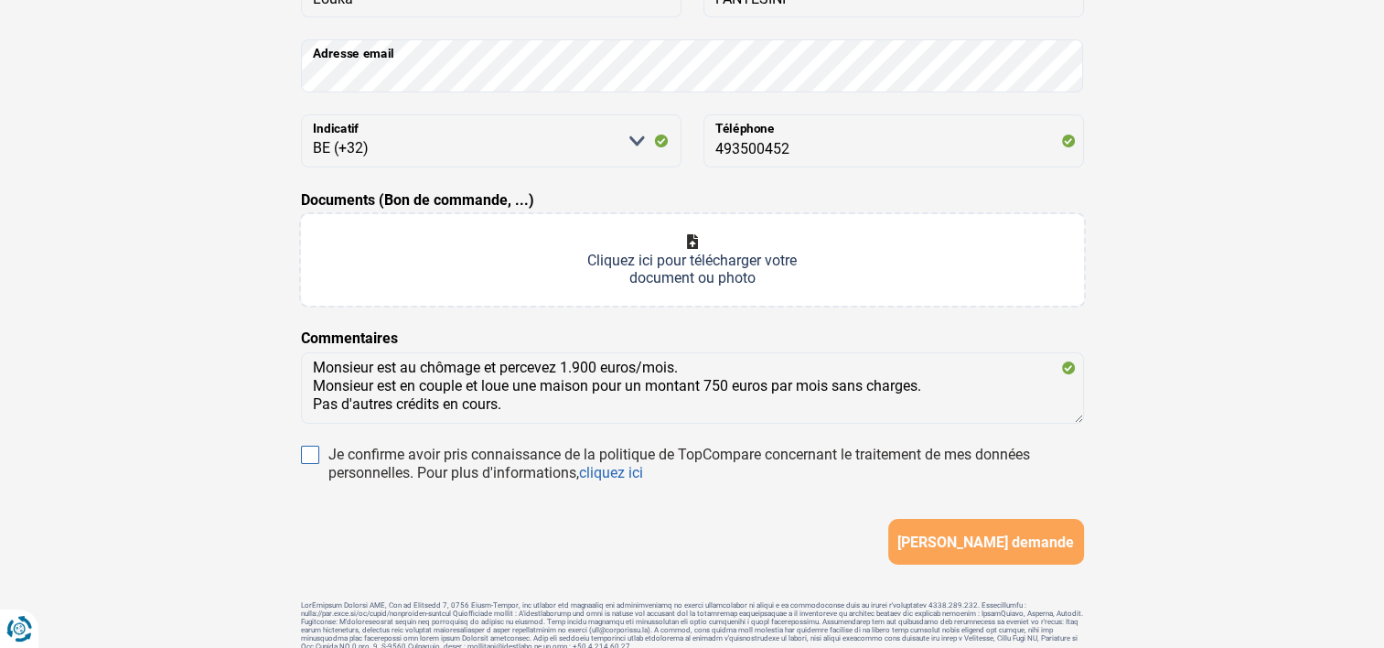
click at [312, 457] on input "Je confirme avoir pris connaissance de la politique de TopCompare concernant le…" at bounding box center [310, 455] width 18 height 18
checkbox input "true"
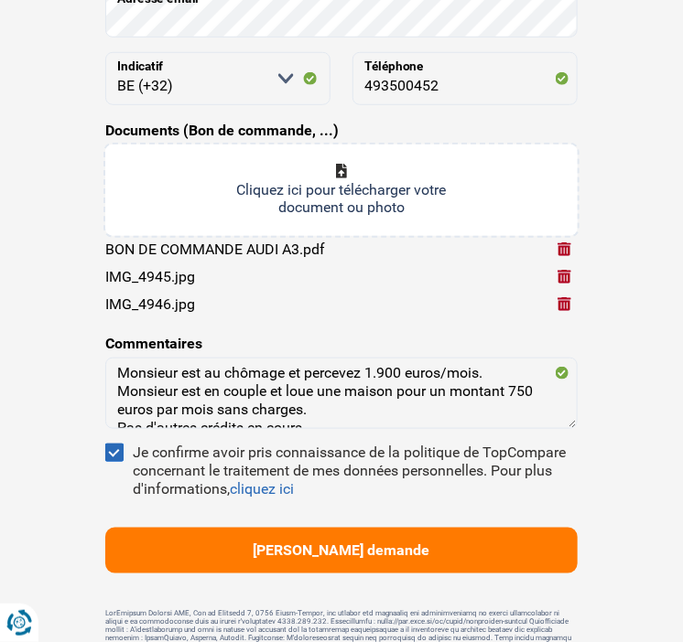
type input "C:\fakepath\unnamed.jpg"
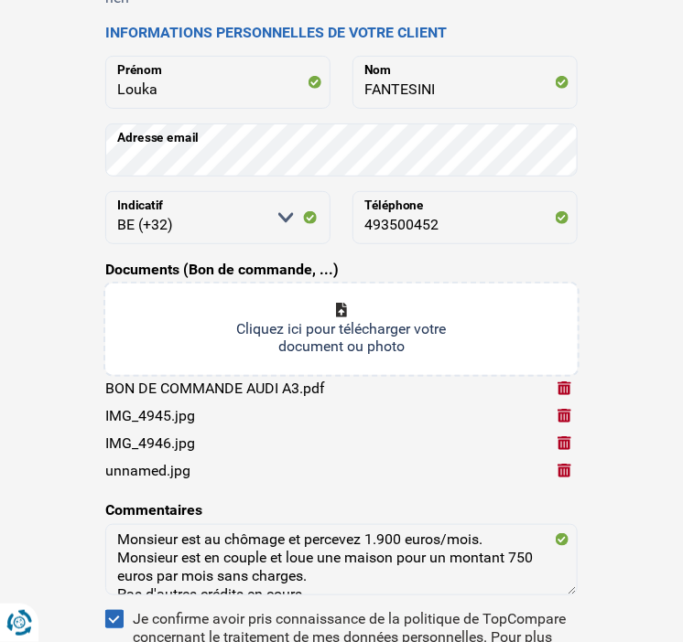
scroll to position [402, 0]
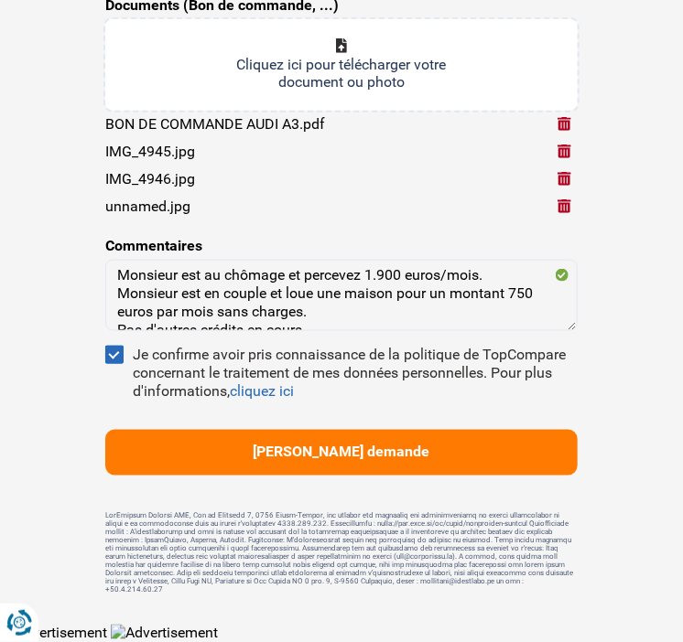
click at [406, 452] on span "[PERSON_NAME] demande" at bounding box center [341, 452] width 177 height 17
